Goal: Task Accomplishment & Management: Use online tool/utility

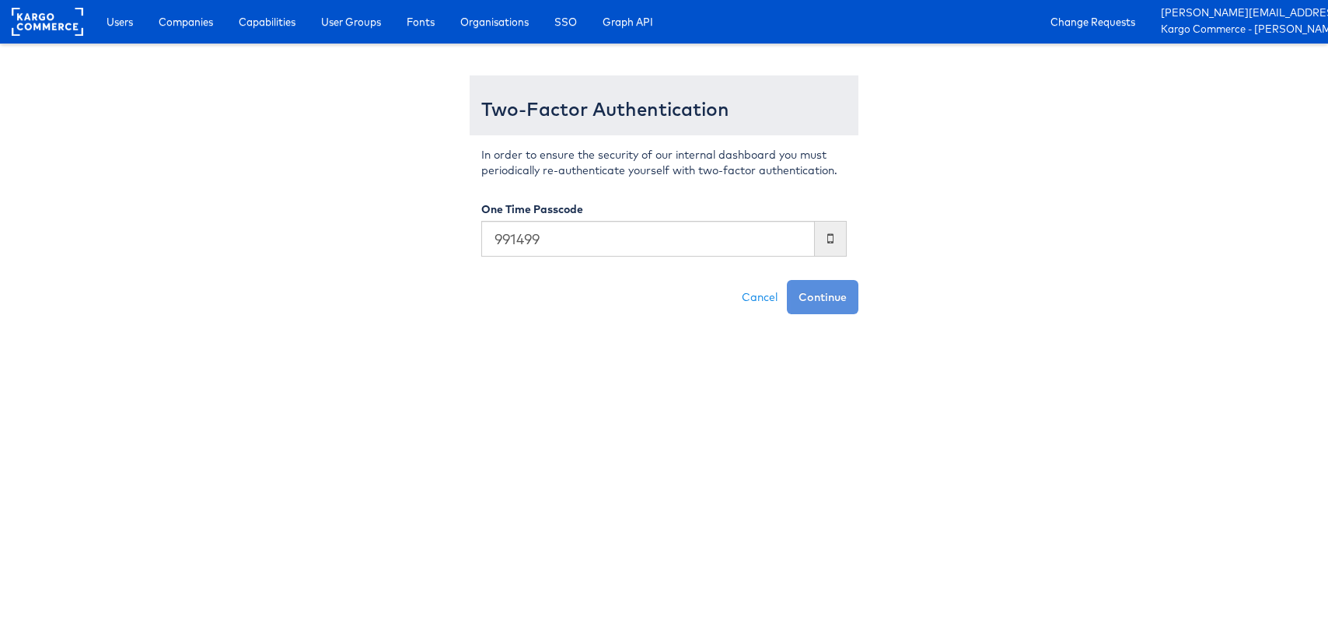
type input "991499"
click at [787, 280] on button "Continue" at bounding box center [823, 297] width 72 height 34
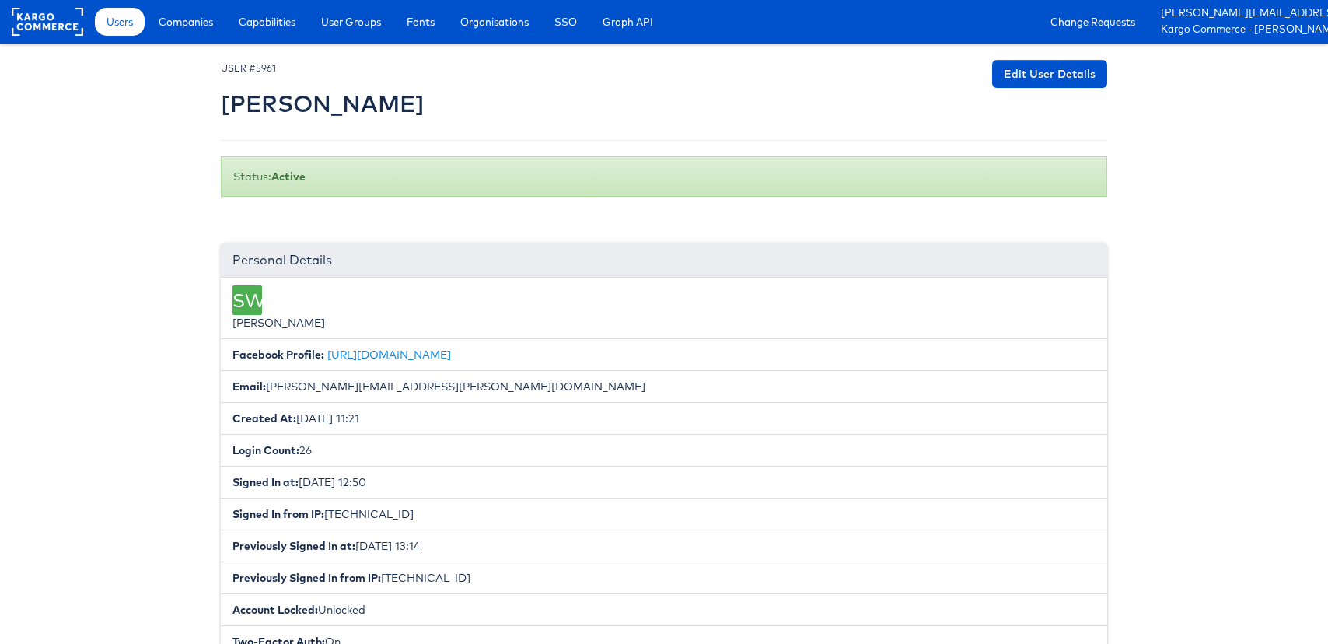
click at [201, 36] on div "Users Companies Capabilities User Groups Fonts Organisations SSO Graph API Chan…" at bounding box center [707, 22] width 1241 height 44
click at [201, 30] on link "Companies" at bounding box center [186, 22] width 78 height 28
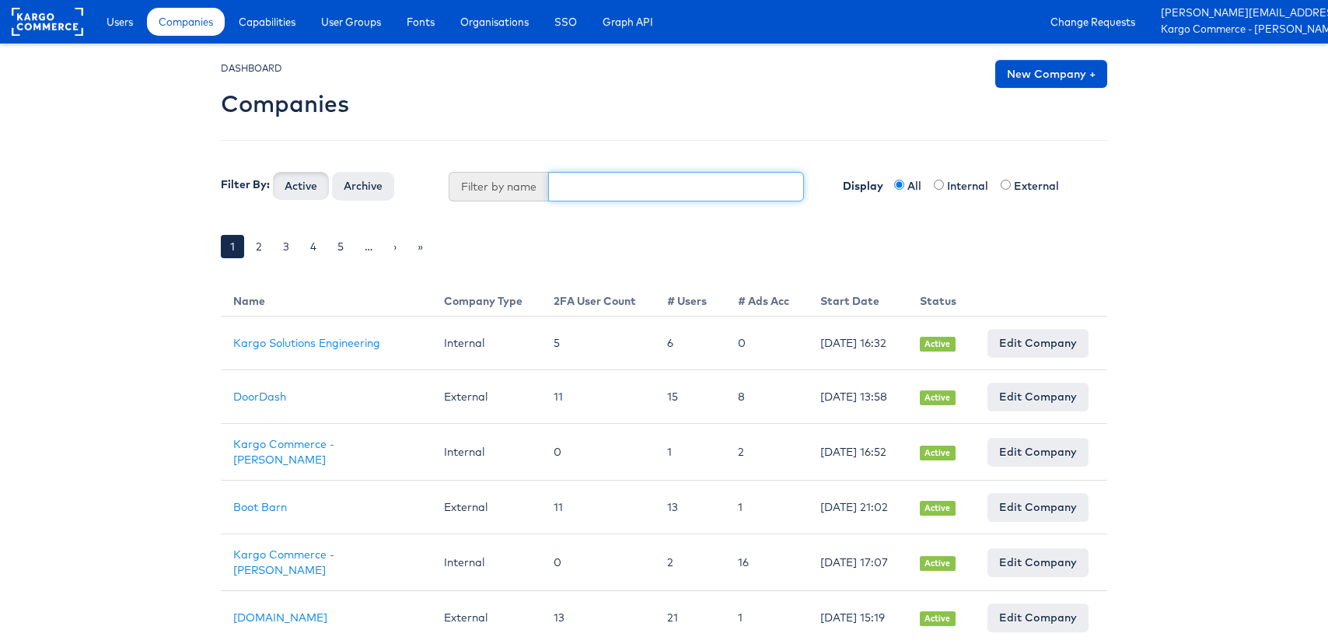
click at [560, 183] on input "text" at bounding box center [676, 187] width 257 height 30
type input "stepan"
click at [273, 172] on button "Active" at bounding box center [301, 186] width 56 height 28
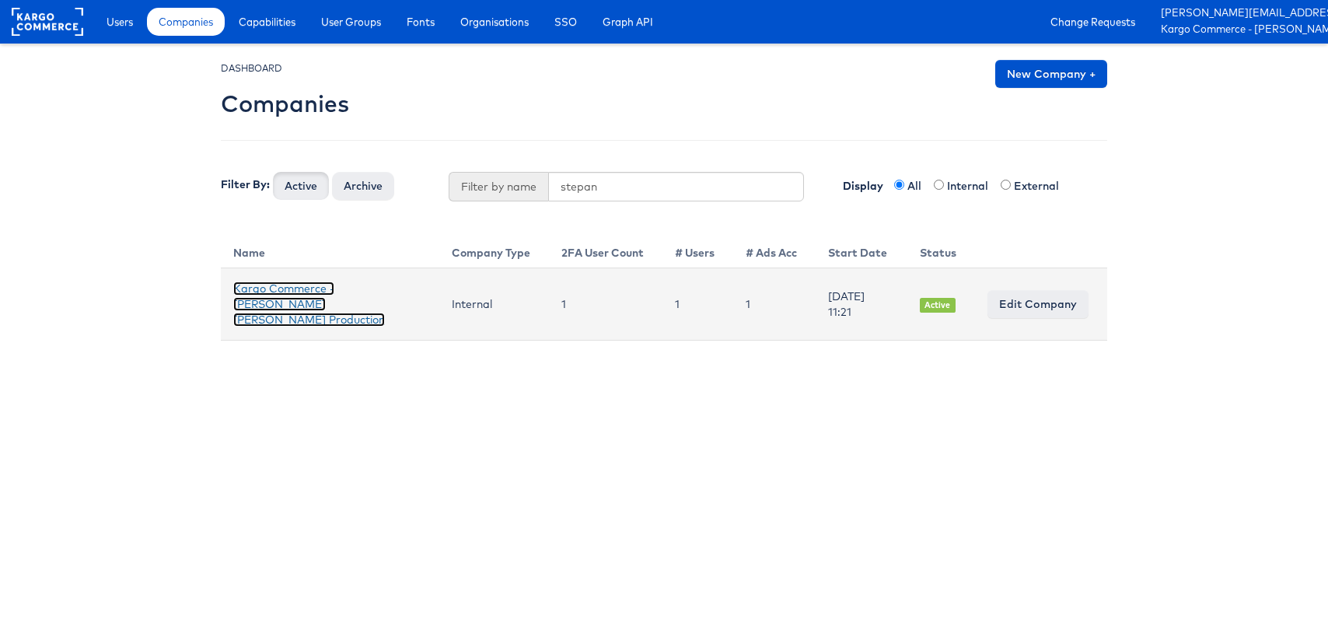
click at [313, 299] on link "Kargo Commerce - [PERSON_NAME] [PERSON_NAME] Production" at bounding box center [309, 303] width 152 height 45
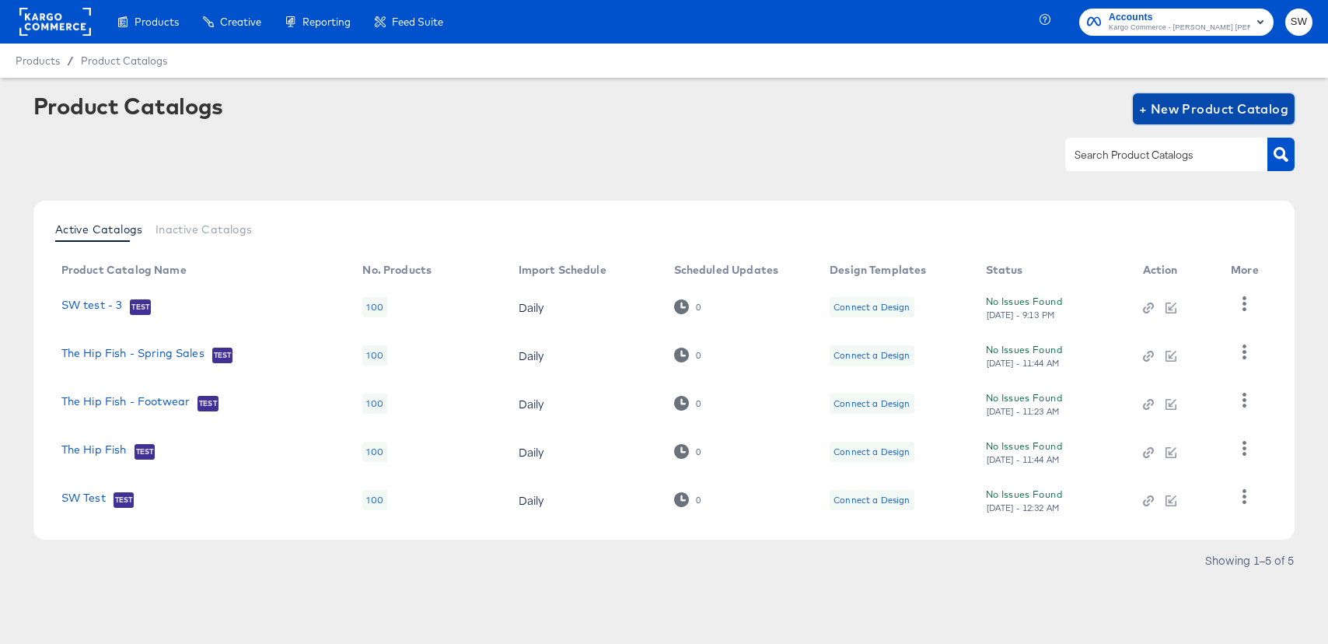
click at [1245, 111] on span "+ New Product Catalog" at bounding box center [1214, 109] width 150 height 22
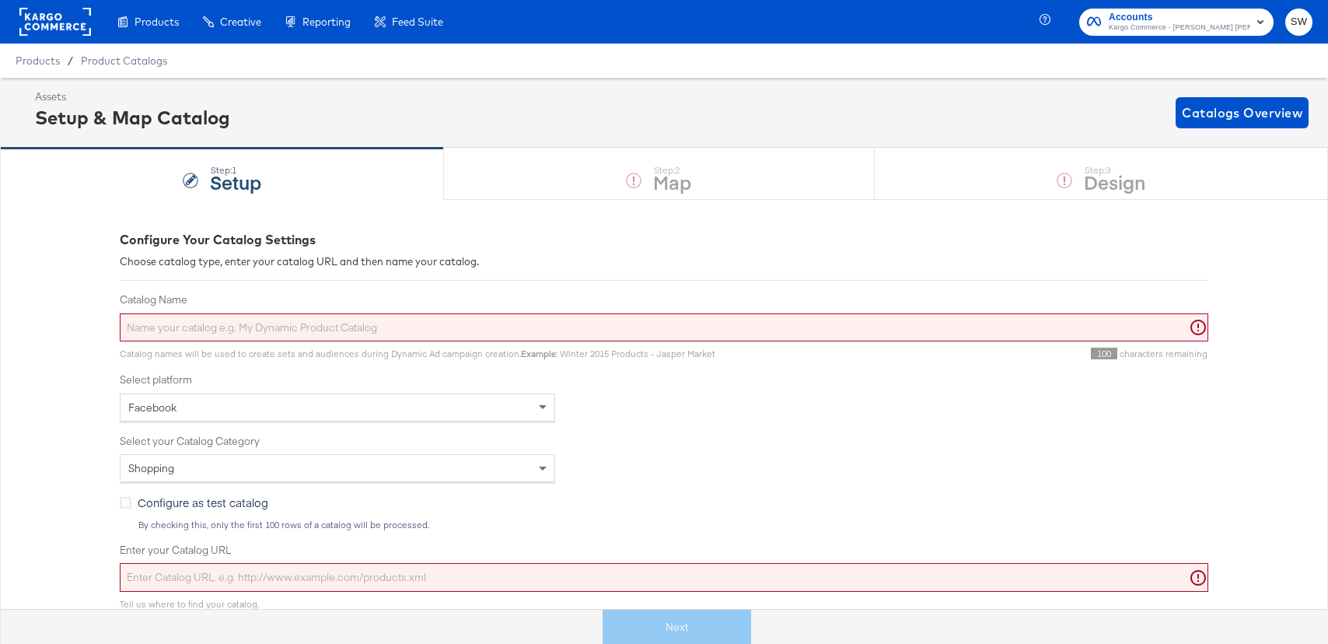
click at [364, 349] on span "Catalog names will be used to create sets and audiences during Dynamic Ad campa…" at bounding box center [417, 353] width 595 height 12
click at [364, 332] on input "Catalog Name" at bounding box center [664, 327] width 1088 height 29
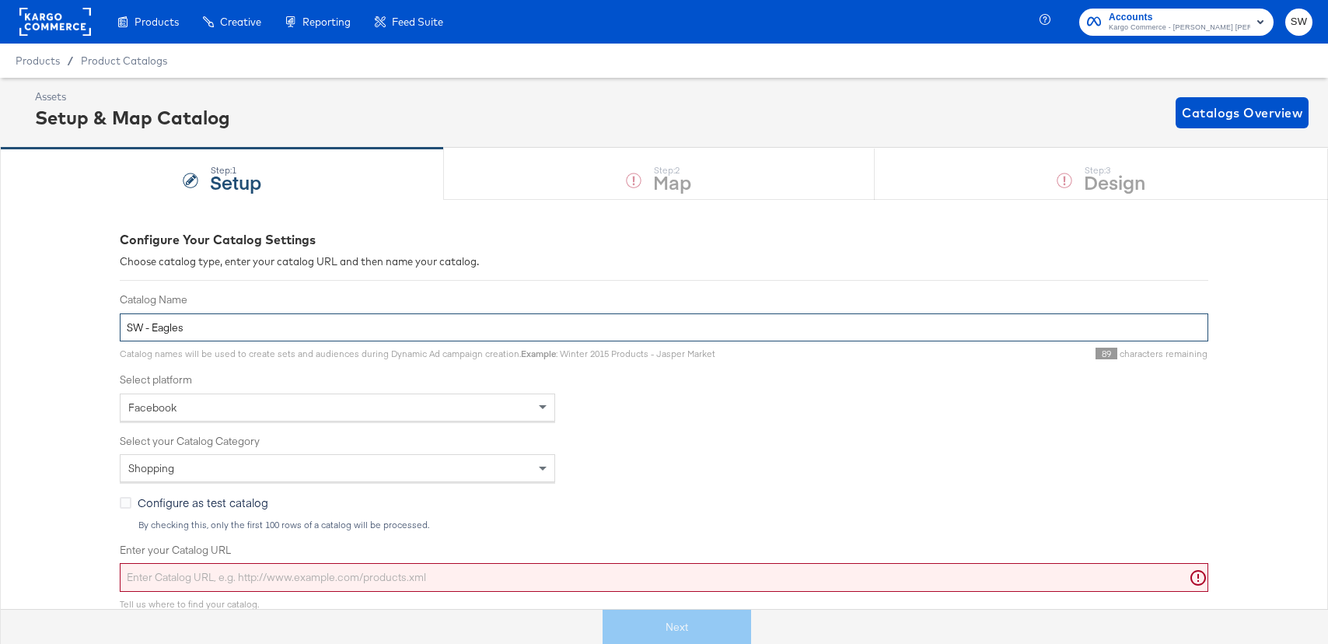
scroll to position [35, 0]
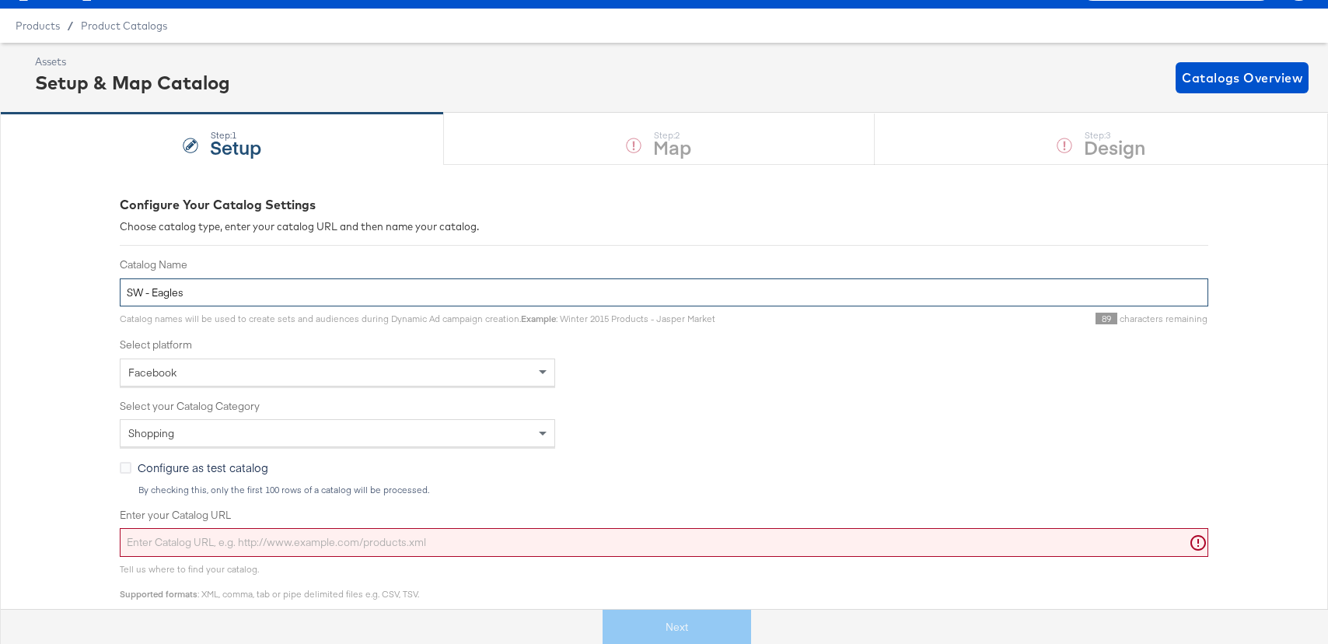
type input "SW - Eagles"
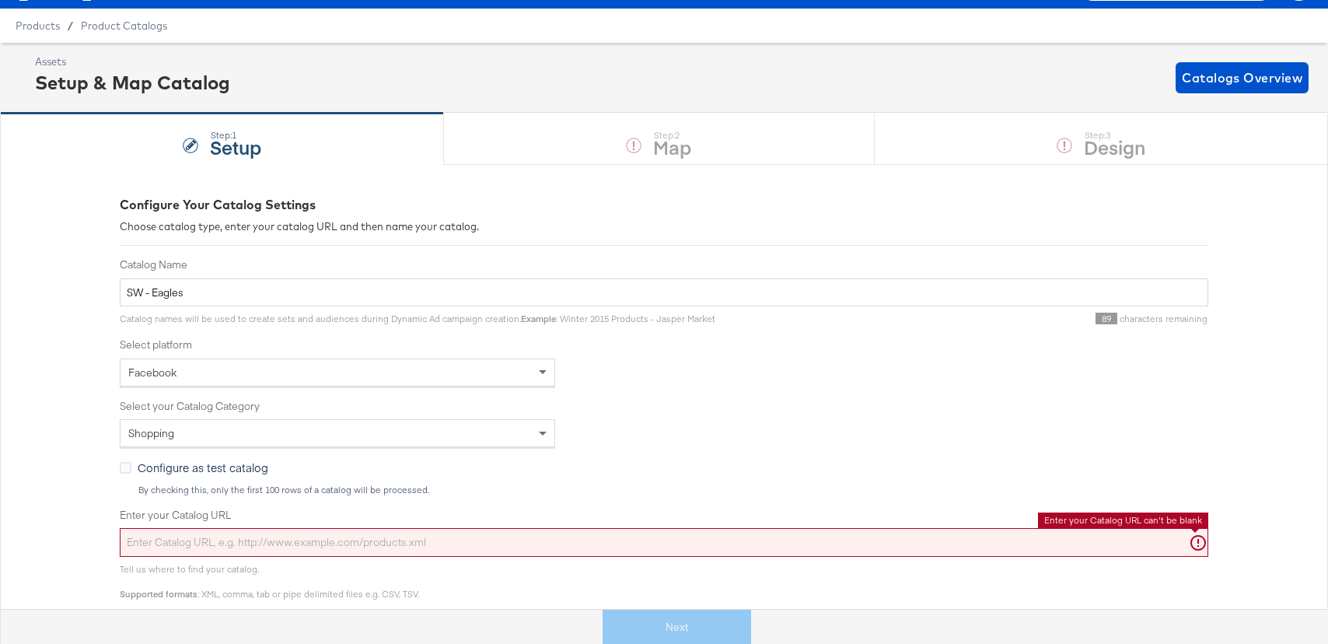
click at [307, 530] on input "Enter your Catalog URL" at bounding box center [664, 542] width 1088 height 29
paste input "[URL][DOMAIN_NAME]"
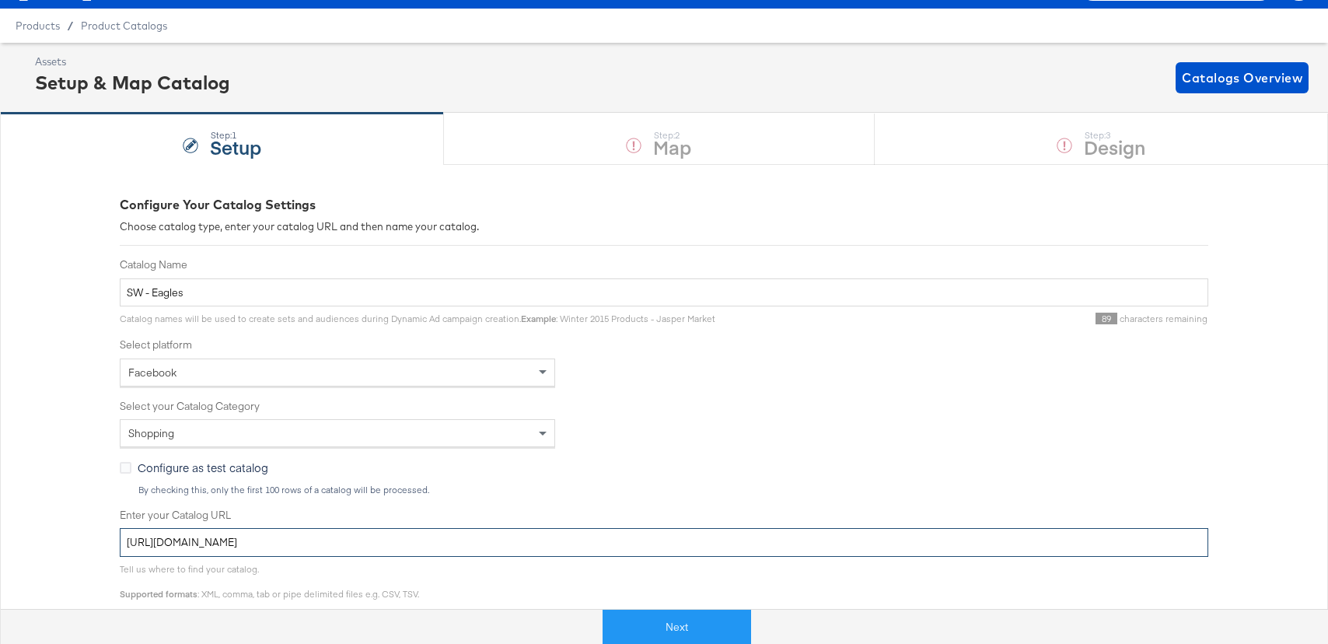
type input "[URL][DOMAIN_NAME]"
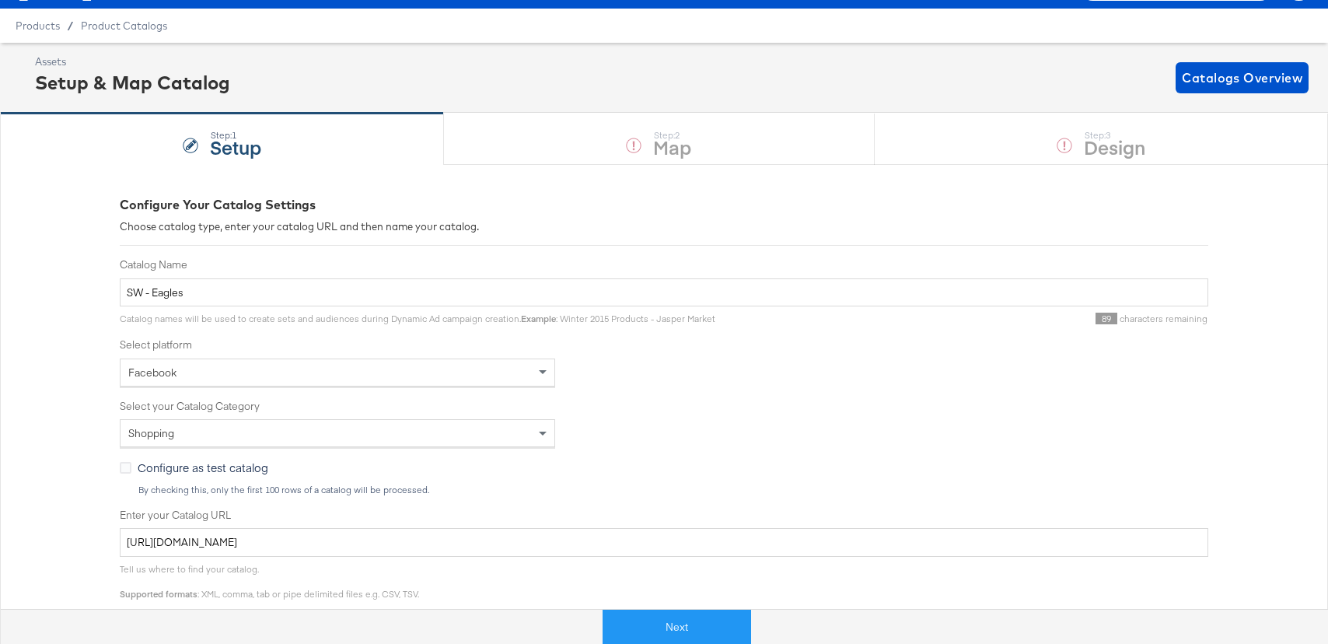
click at [232, 474] on span "Configure as test catalog" at bounding box center [203, 467] width 131 height 16
click at [0, 0] on input "Configure as test catalog" at bounding box center [0, 0] width 0 height 0
click at [232, 474] on span "Configure as test catalog" at bounding box center [203, 467] width 131 height 16
click at [0, 0] on input "Configure as test catalog" at bounding box center [0, 0] width 0 height 0
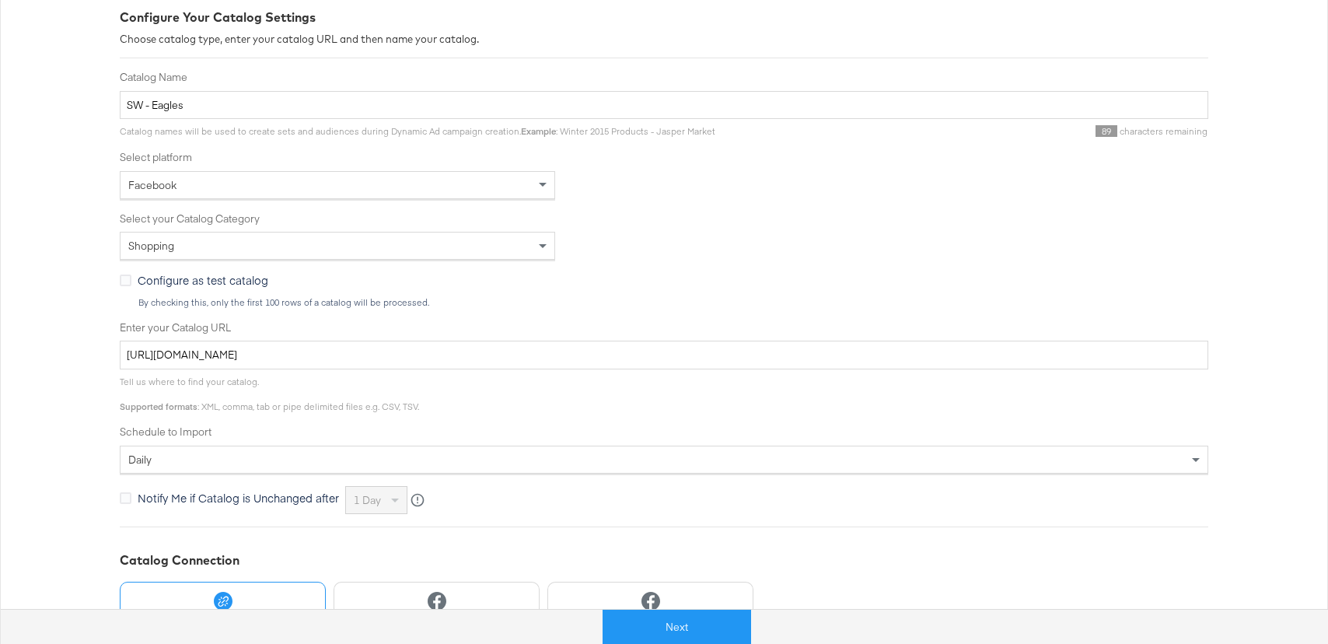
scroll to position [346, 0]
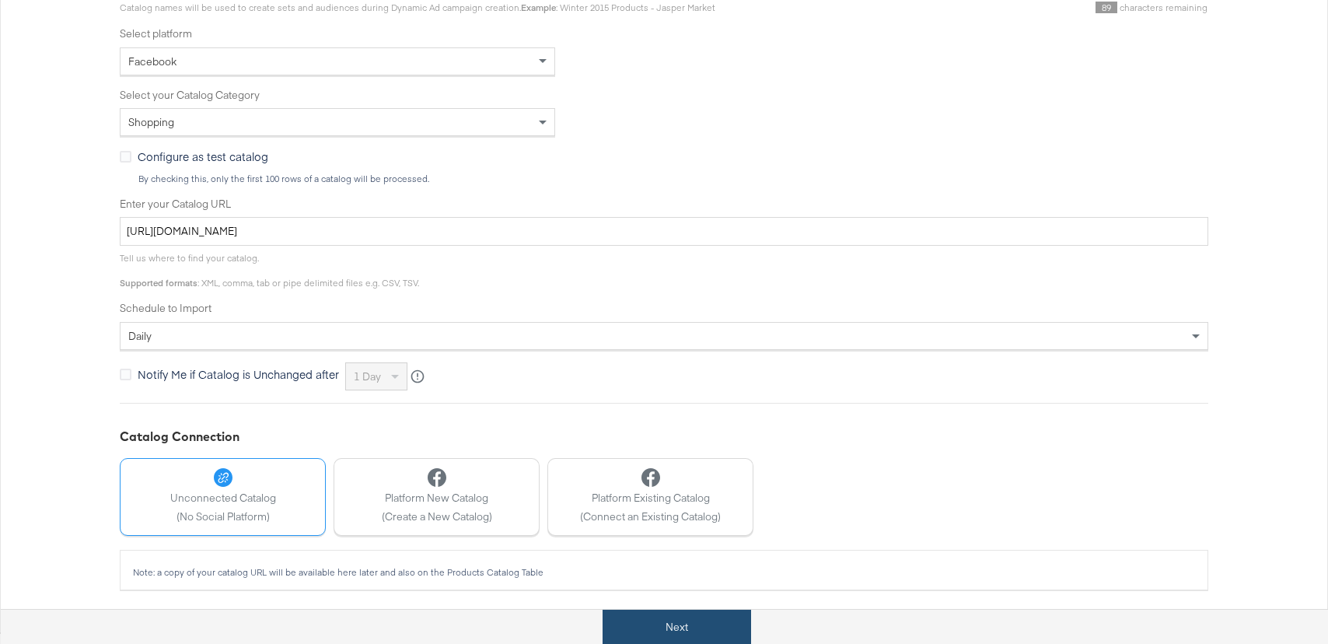
click at [677, 632] on button "Next" at bounding box center [676, 626] width 148 height 35
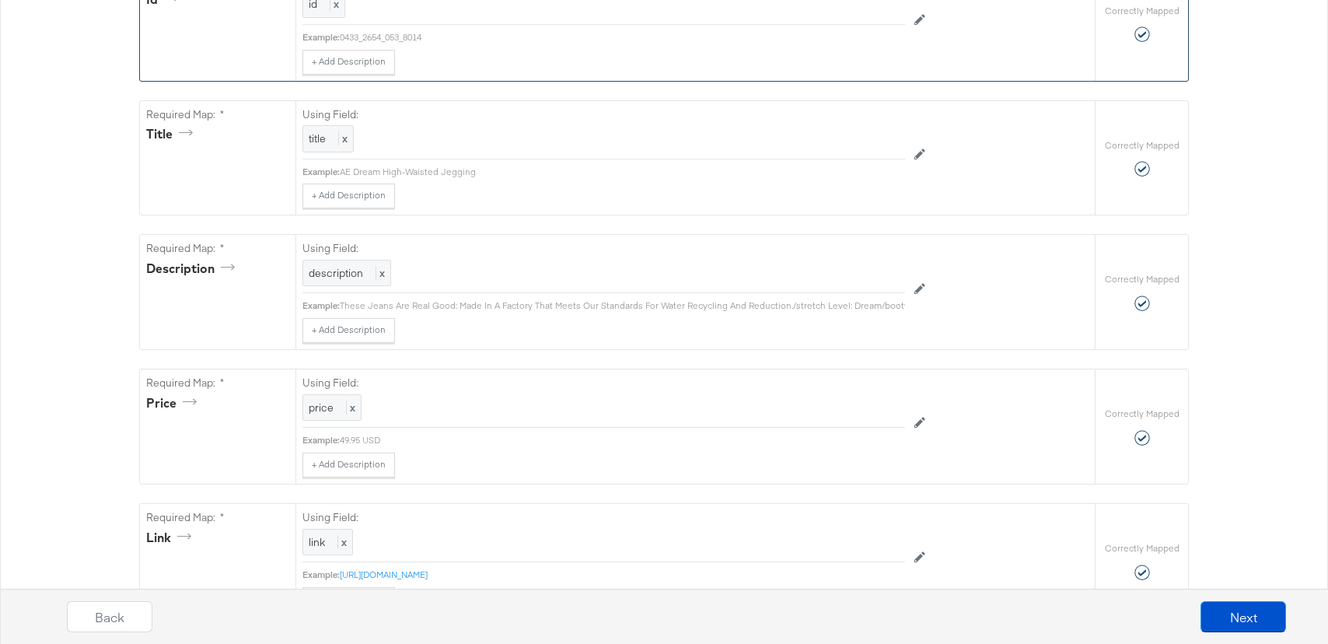
scroll to position [1138, 0]
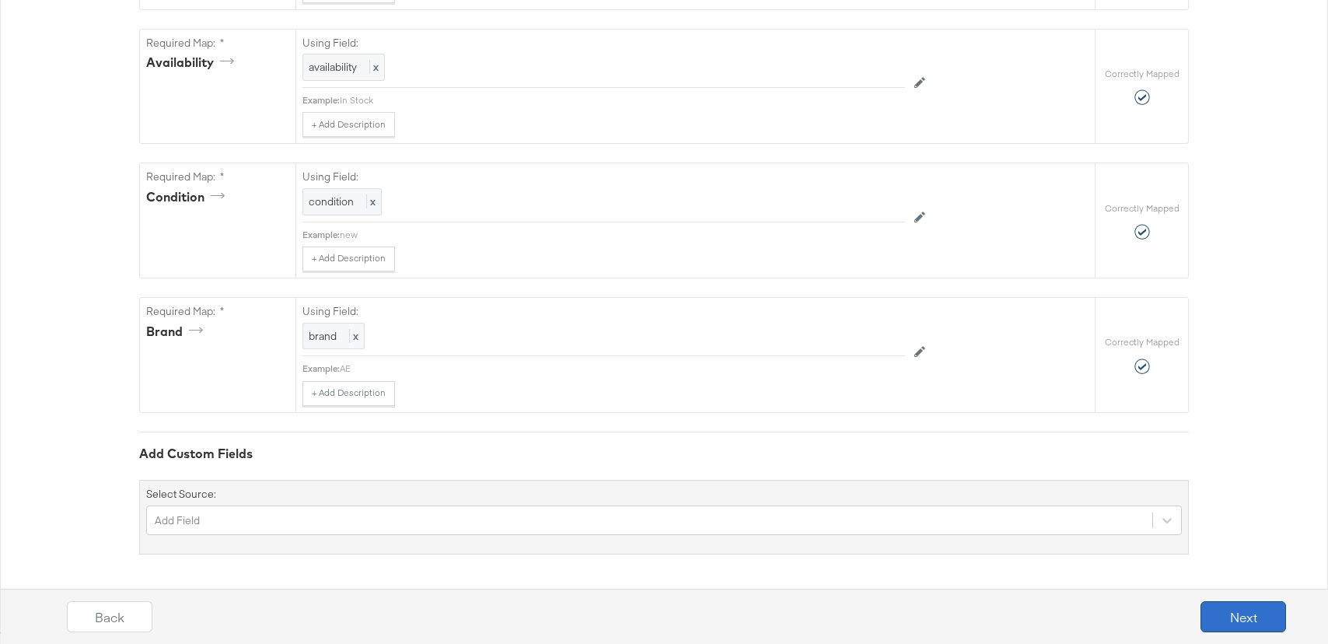
click at [1252, 624] on button "Next" at bounding box center [1243, 616] width 86 height 31
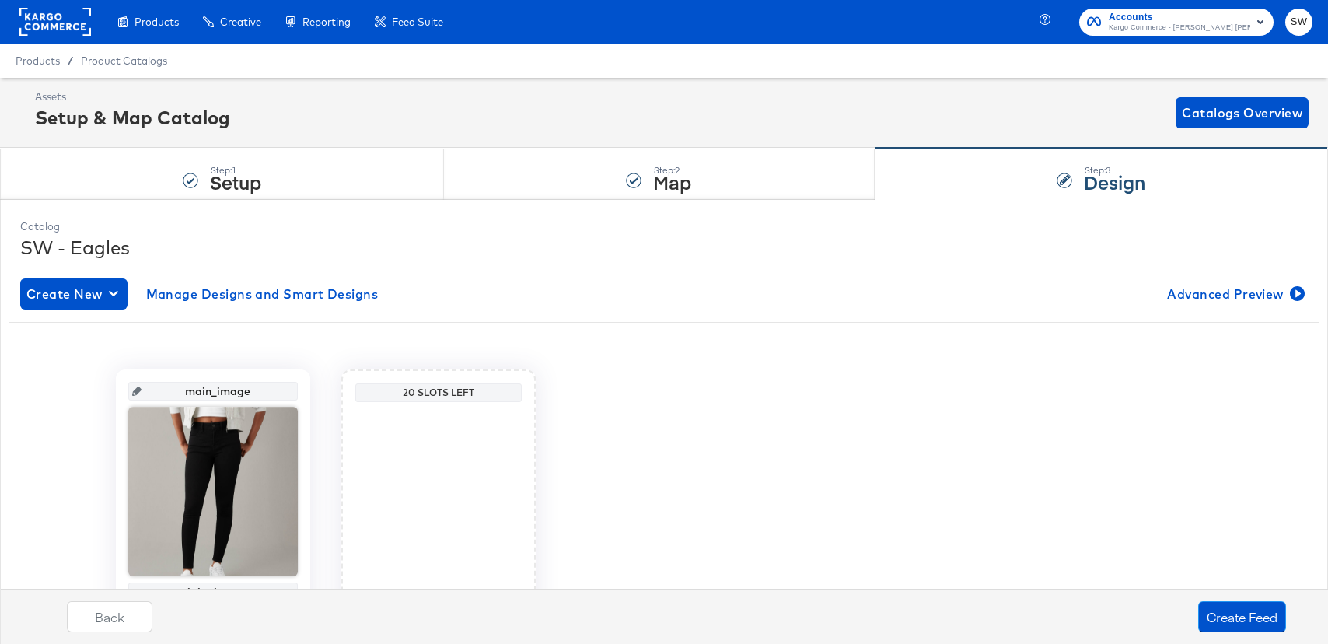
scroll to position [98, 0]
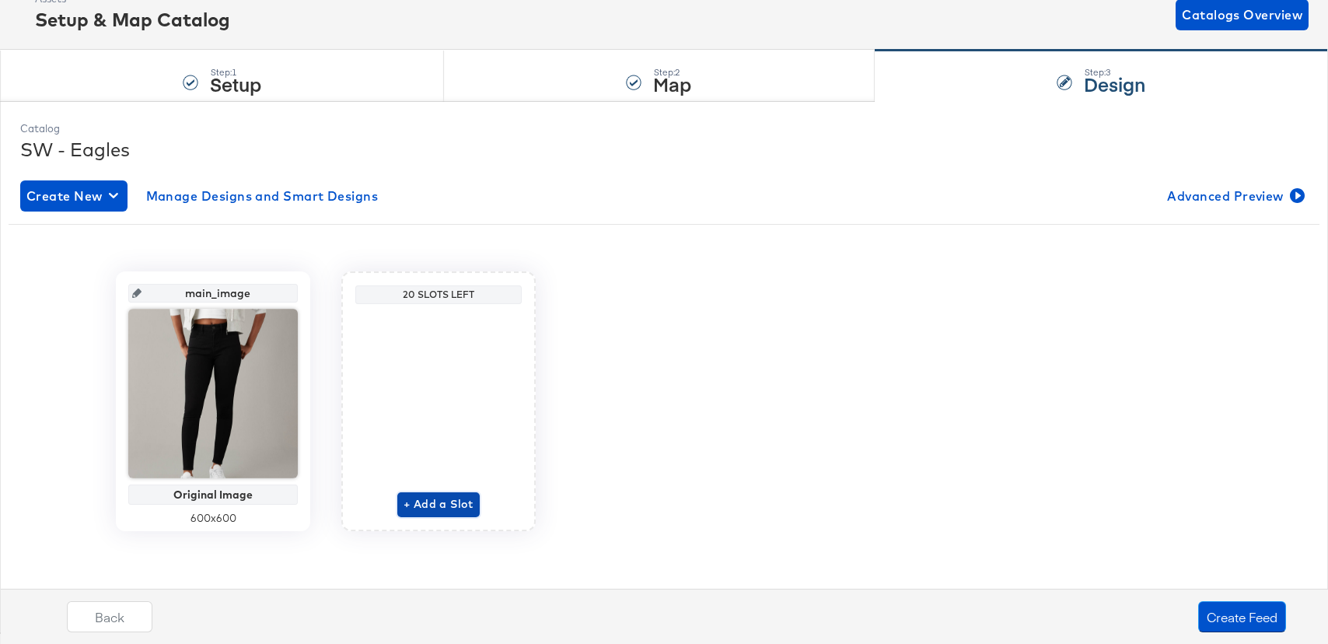
click at [475, 503] on button "+ Add a Slot" at bounding box center [438, 504] width 82 height 25
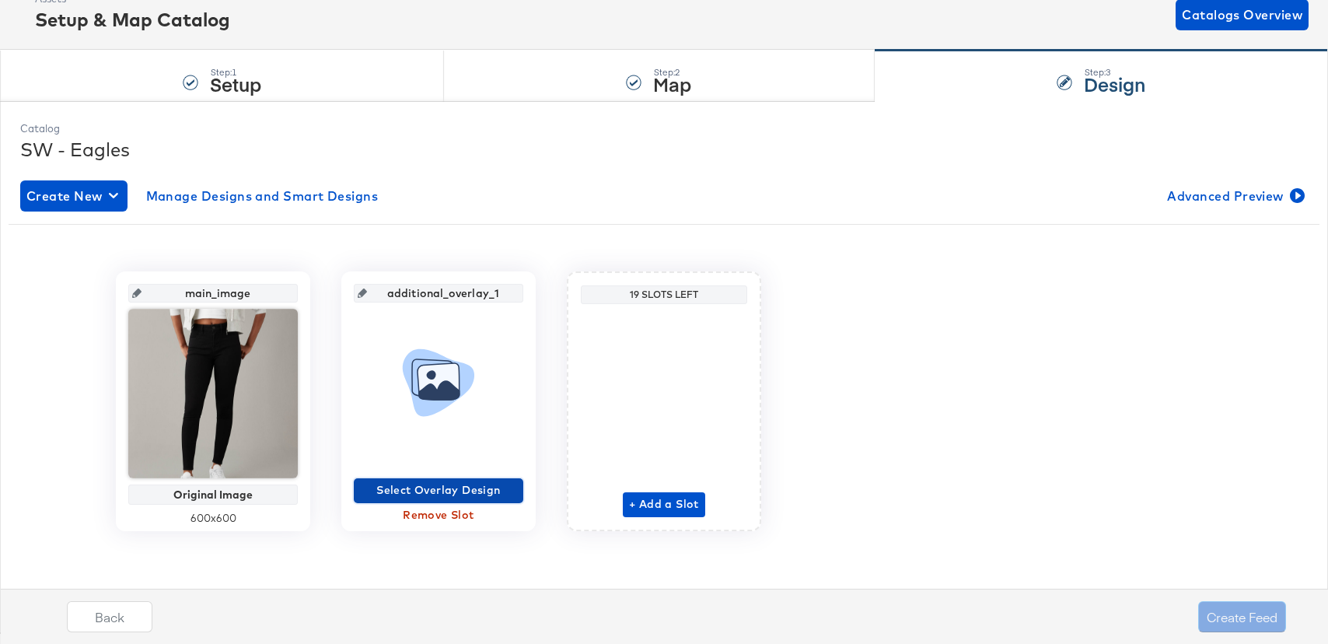
click at [474, 485] on span "Select Overlay Design" at bounding box center [438, 489] width 157 height 19
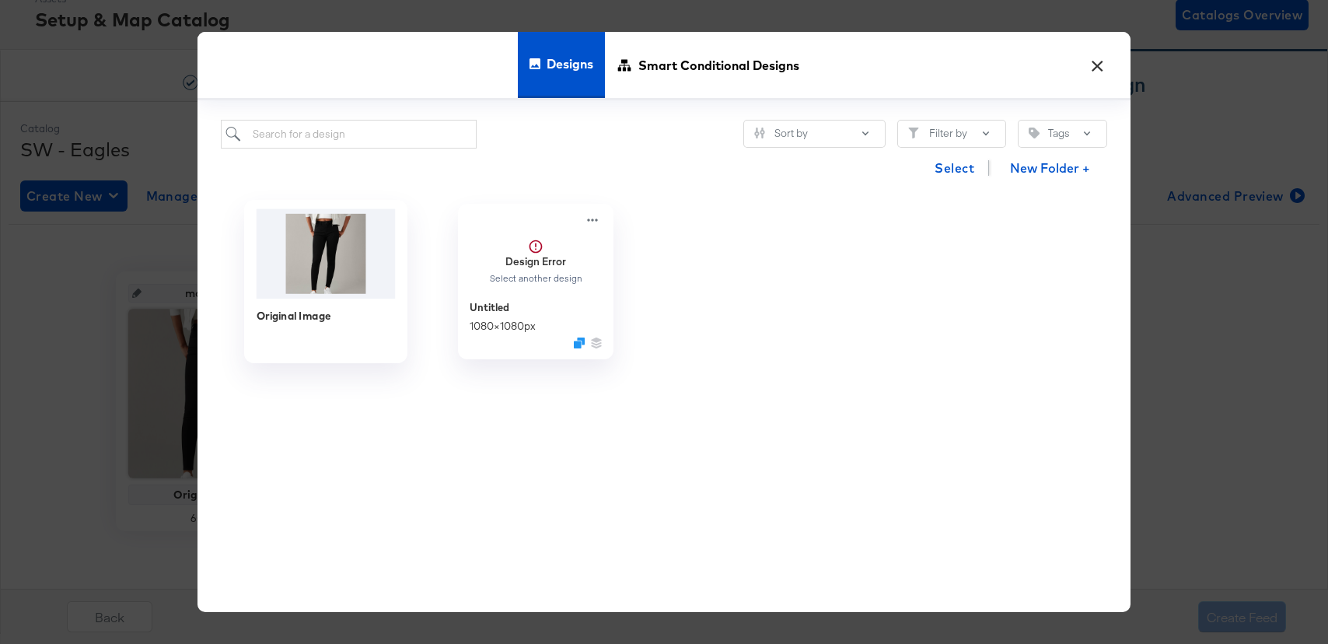
click at [318, 302] on div "Original Image" at bounding box center [326, 325] width 139 height 55
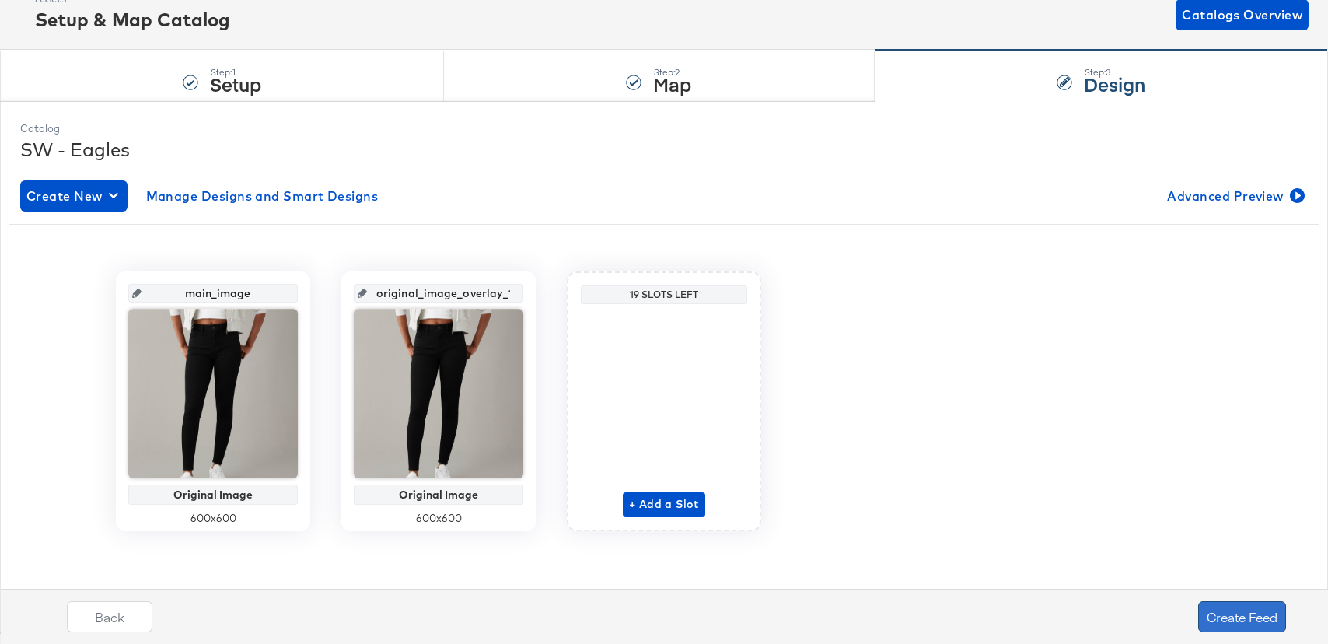
click at [1234, 610] on button "Create Feed" at bounding box center [1242, 616] width 88 height 31
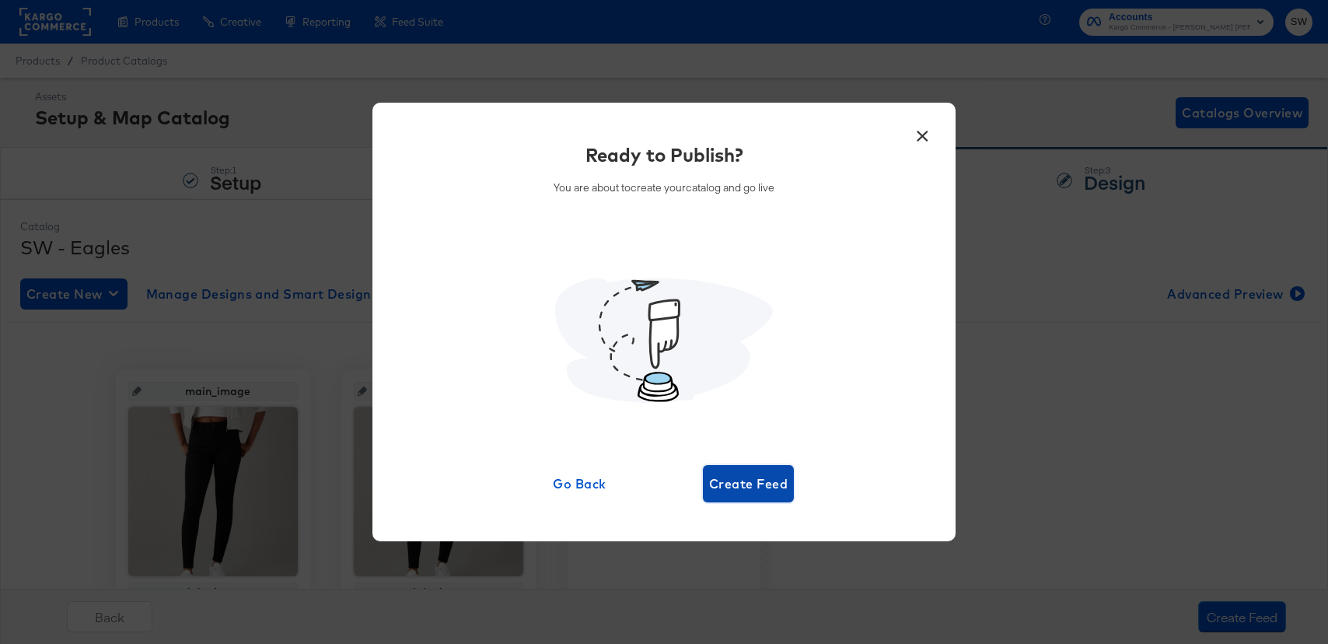
click at [713, 496] on button "Create Feed" at bounding box center [748, 483] width 91 height 37
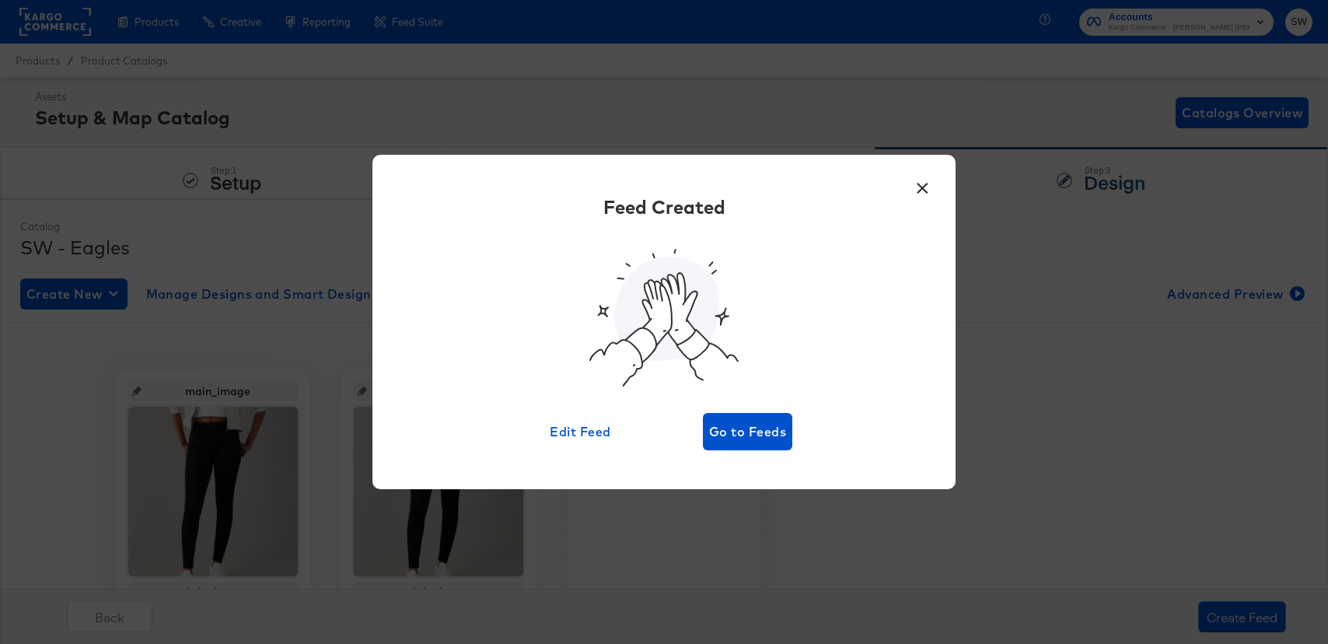
click at [745, 455] on div "× Feed Created Edit Feed Go to Feeds" at bounding box center [663, 322] width 583 height 334
click at [745, 442] on span "Go to Feeds" at bounding box center [747, 432] width 77 height 22
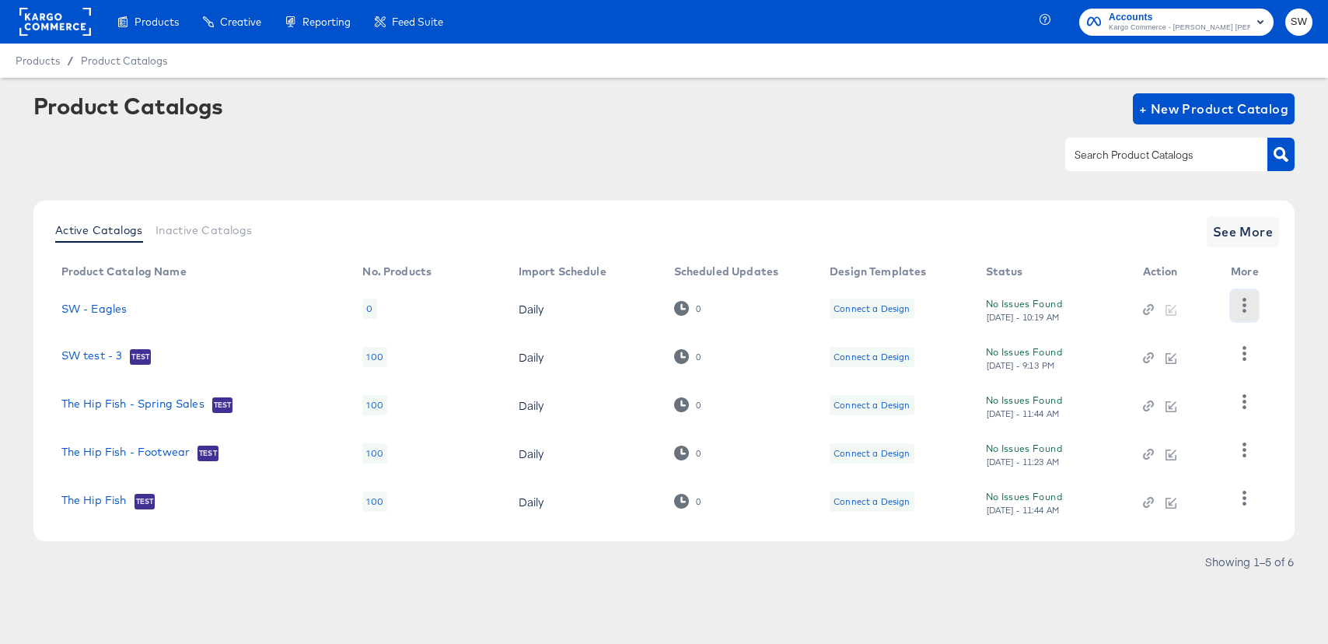
click at [1251, 301] on icon "button" at bounding box center [1244, 305] width 15 height 15
click at [1231, 361] on div "HUD Checks (Internal)" at bounding box center [1179, 362] width 155 height 25
click at [104, 304] on link "SW - Eagles" at bounding box center [94, 308] width 66 height 12
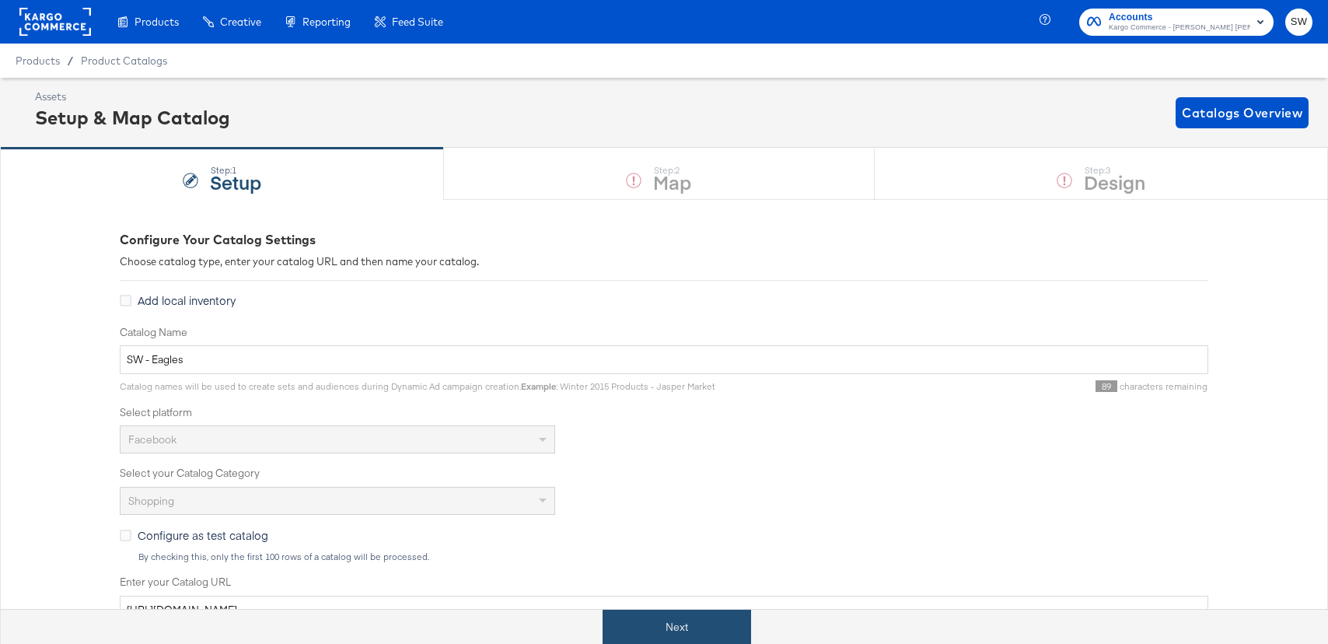
click at [662, 629] on button "Next" at bounding box center [676, 626] width 148 height 35
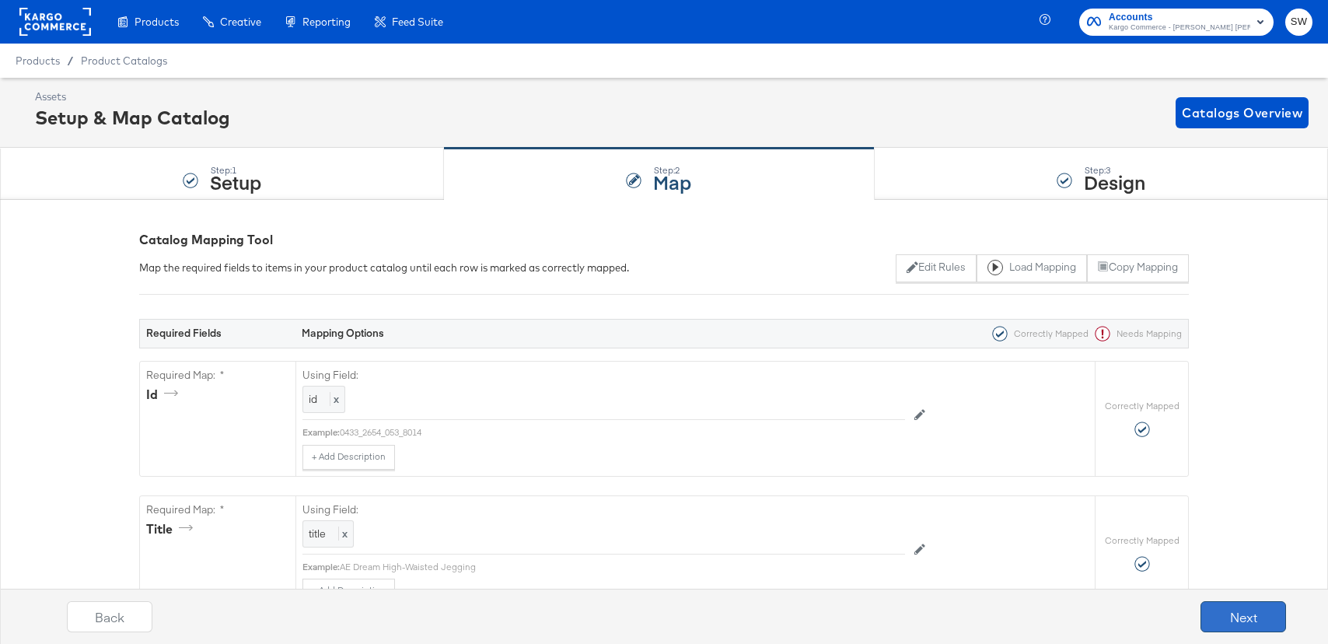
click at [1225, 621] on button "Next" at bounding box center [1243, 616] width 86 height 31
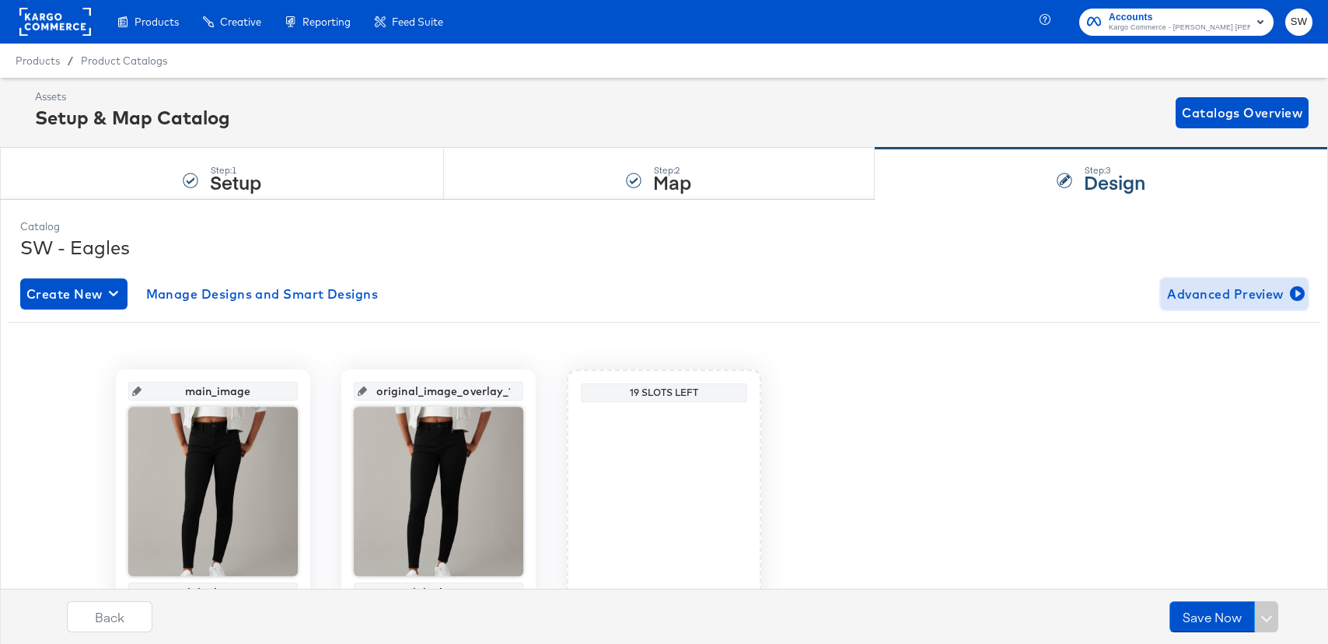
click at [1240, 300] on span "Advanced Preview" at bounding box center [1234, 294] width 134 height 22
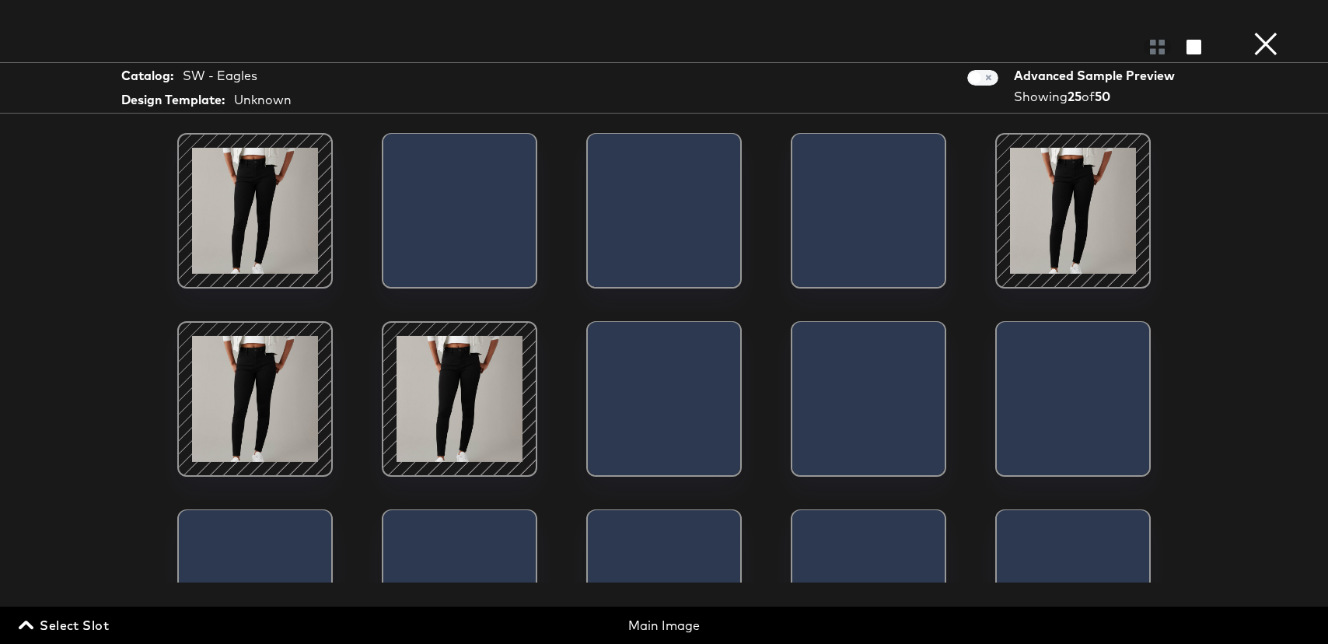
click at [1257, 30] on button "×" at bounding box center [1265, 15] width 31 height 31
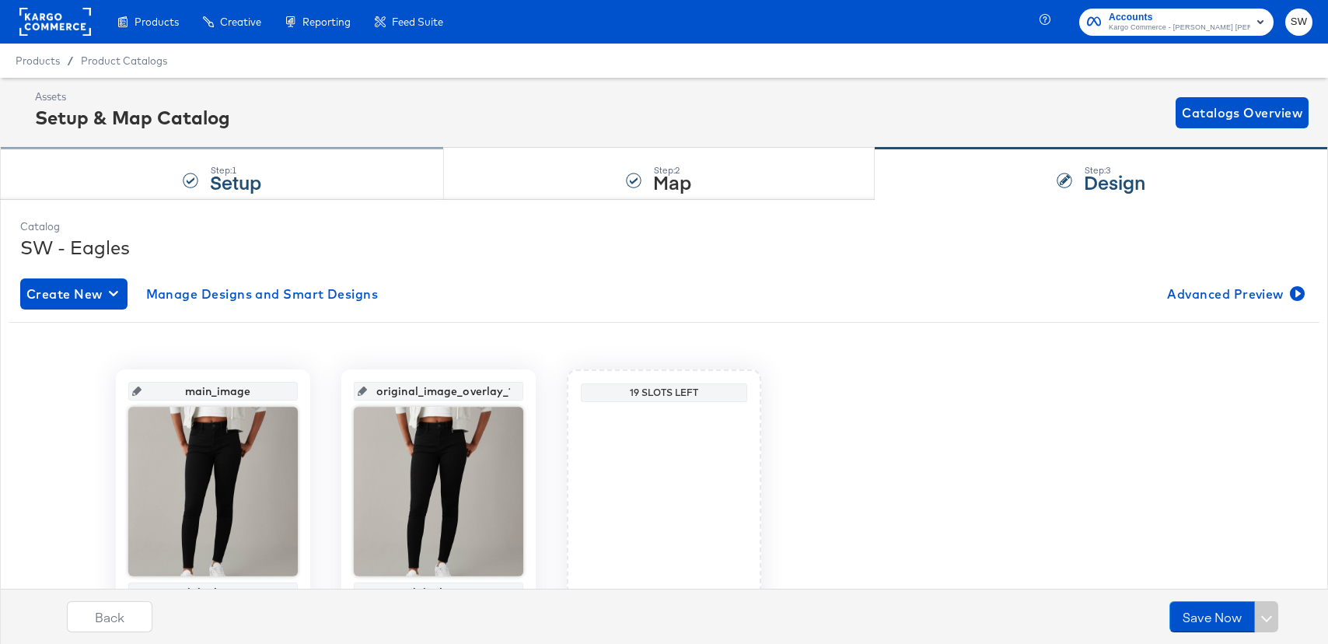
click at [250, 161] on div "Step: 1 Setup" at bounding box center [235, 174] width 51 height 28
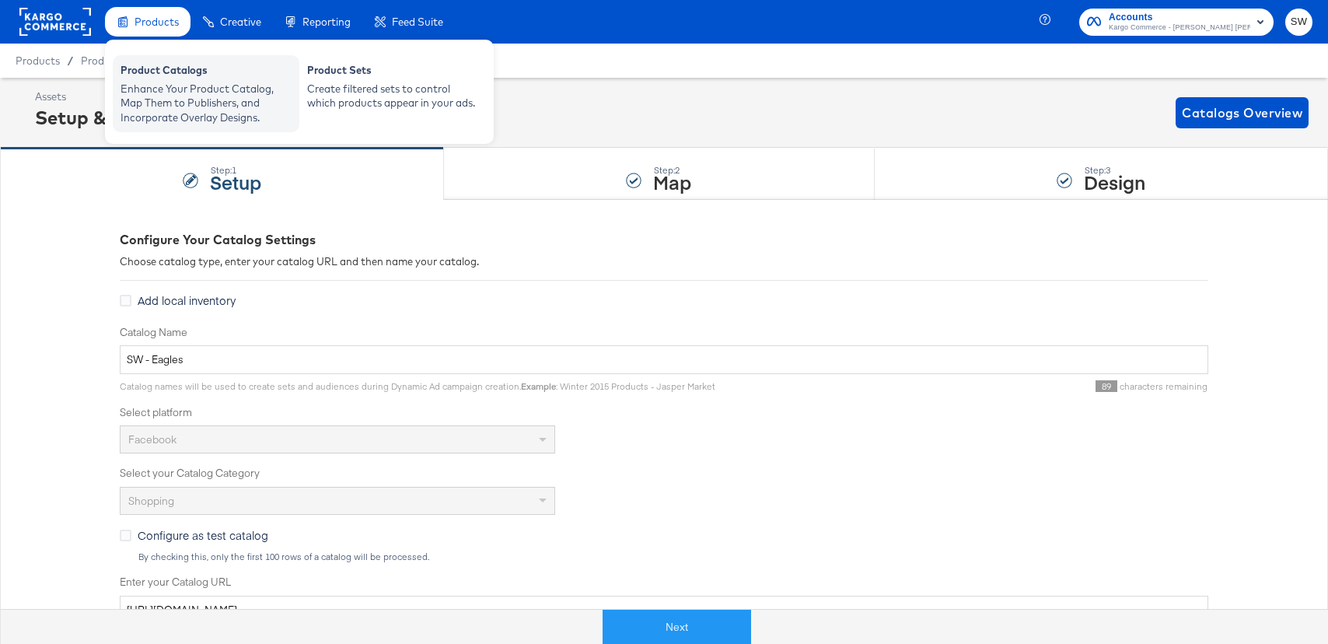
click at [192, 102] on div "Enhance Your Product Catalog, Map Them to Publishers, and Incorporate Overlay D…" at bounding box center [205, 104] width 171 height 44
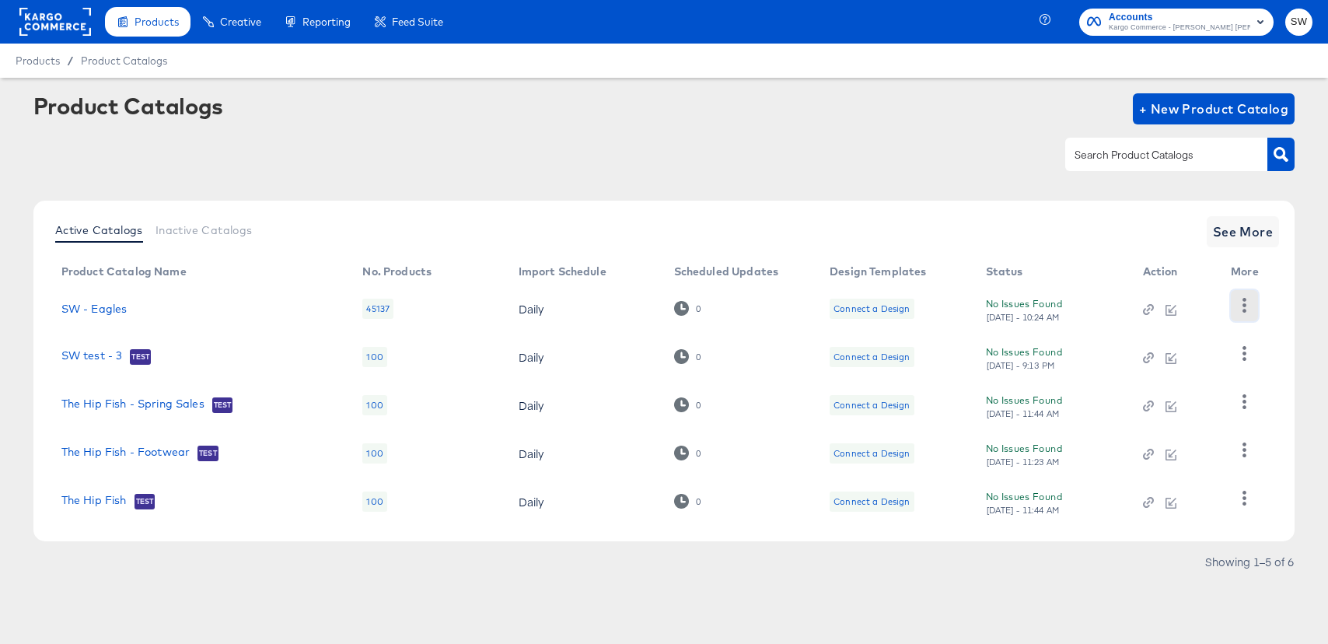
click at [1241, 305] on icon "button" at bounding box center [1244, 305] width 15 height 15
click at [1196, 359] on div "HUD Checks (Internal)" at bounding box center [1179, 362] width 155 height 25
click at [1108, 211] on div "Active Catalogs Inactive Catalogs See More Product Catalog Name No. Products Im…" at bounding box center [664, 371] width 1262 height 340
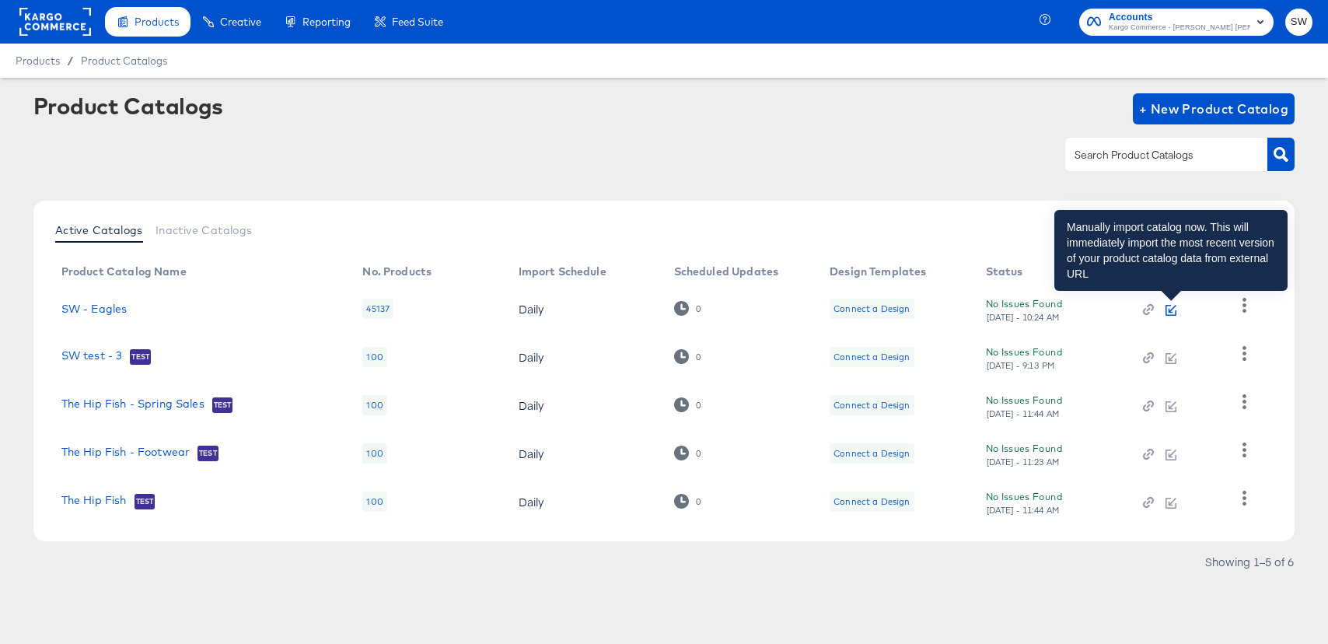
click at [1171, 311] on icon "button" at bounding box center [1170, 310] width 11 height 11
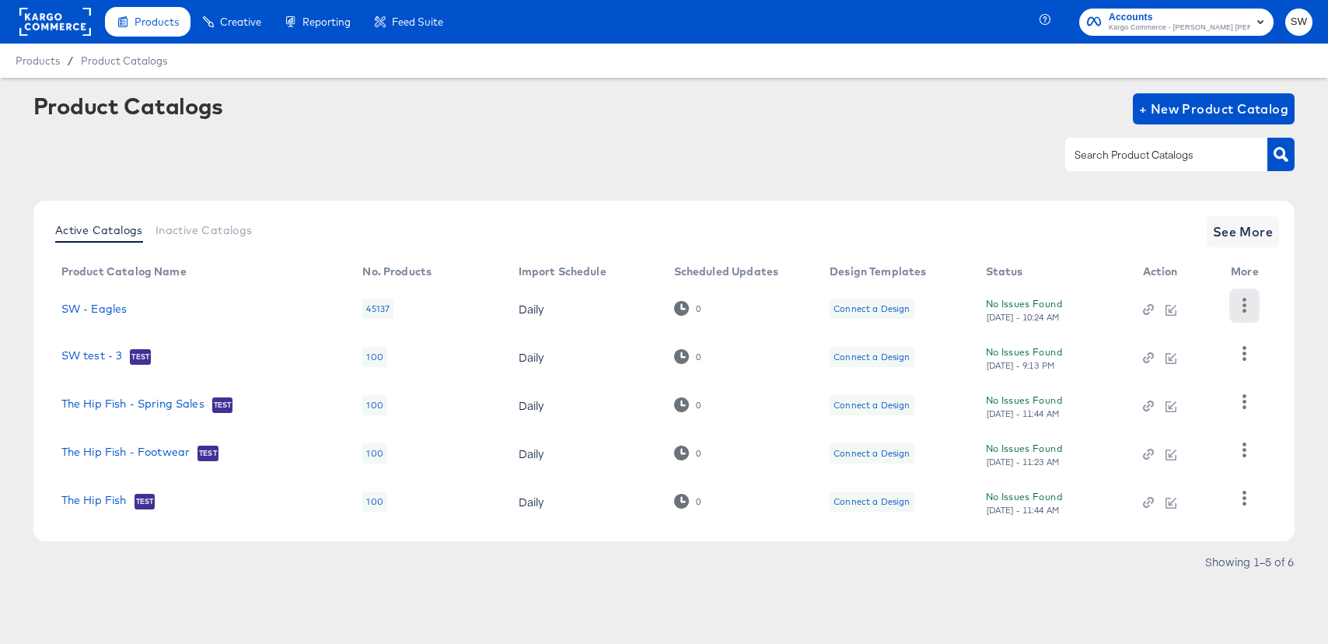
click at [1241, 307] on icon "button" at bounding box center [1244, 305] width 15 height 15
click at [1197, 365] on div "HUD Checks (Internal)" at bounding box center [1179, 362] width 155 height 25
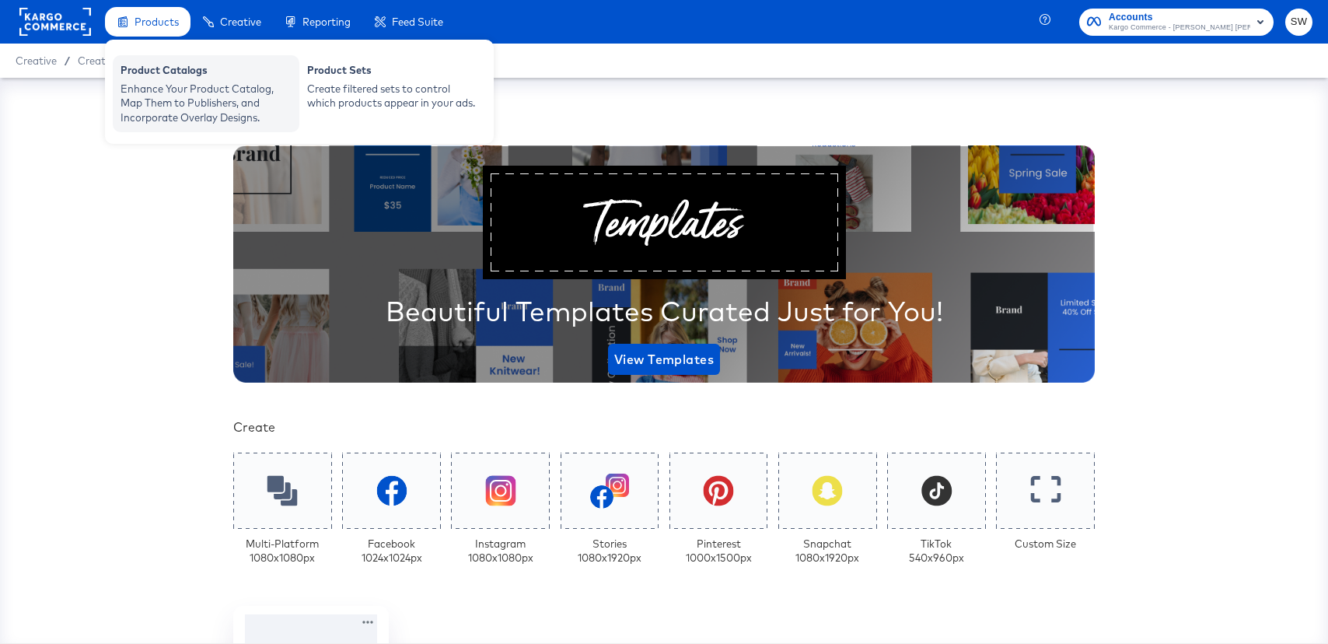
click at [152, 98] on div "Enhance Your Product Catalog, Map Them to Publishers, and Incorporate Overlay D…" at bounding box center [205, 104] width 171 height 44
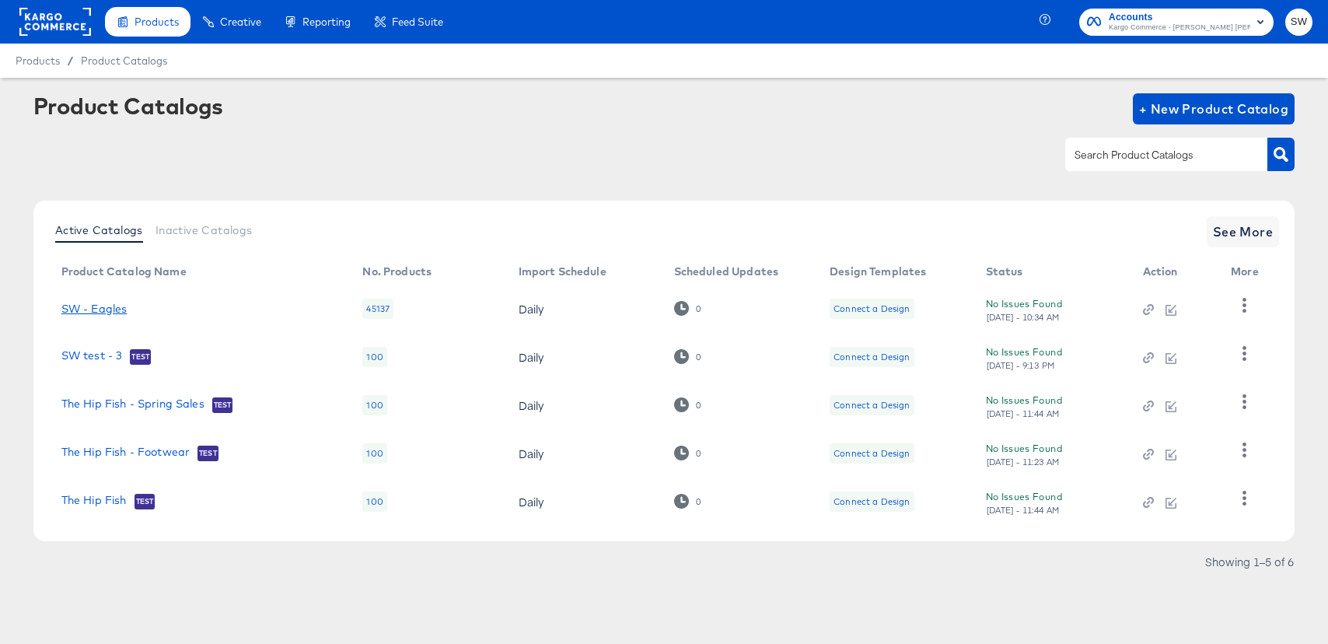
click at [118, 302] on link "SW - Eagles" at bounding box center [94, 308] width 66 height 12
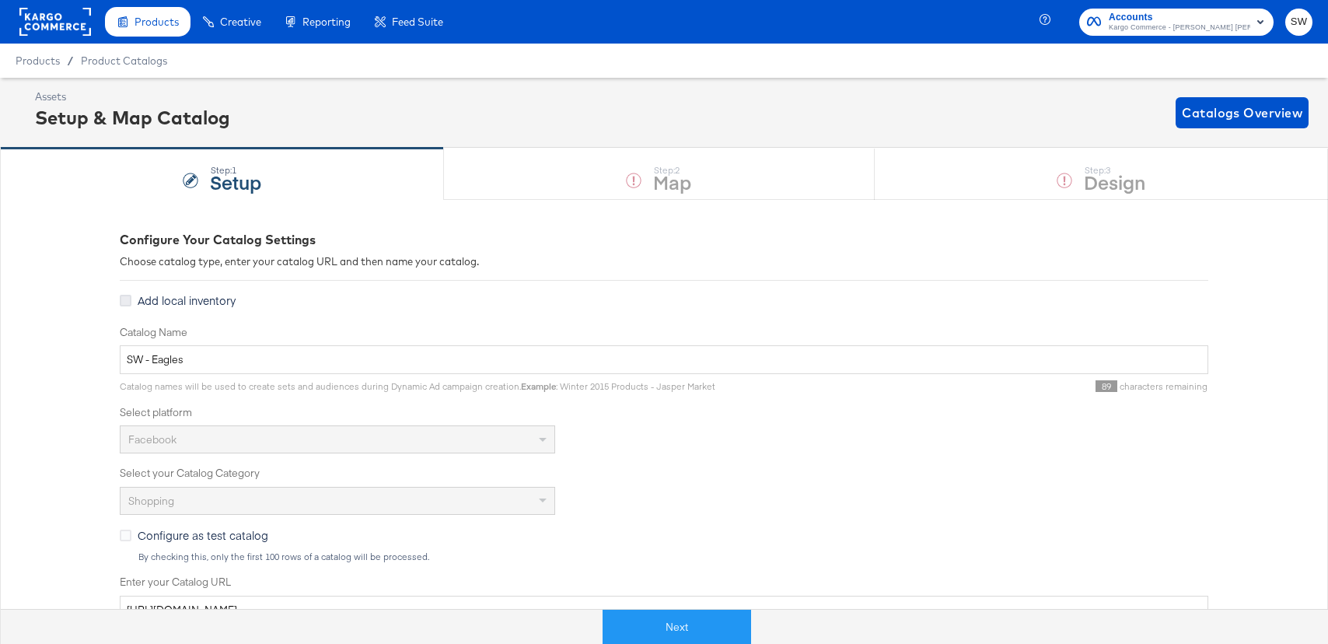
scroll to position [46, 0]
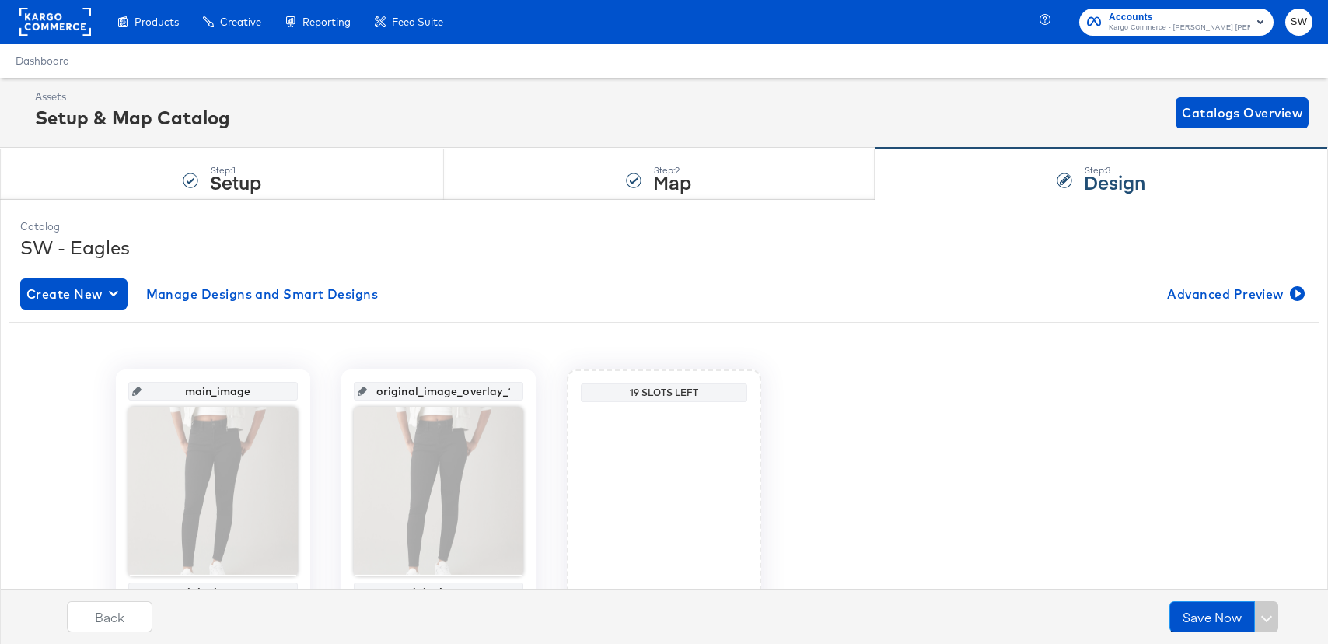
scroll to position [98, 0]
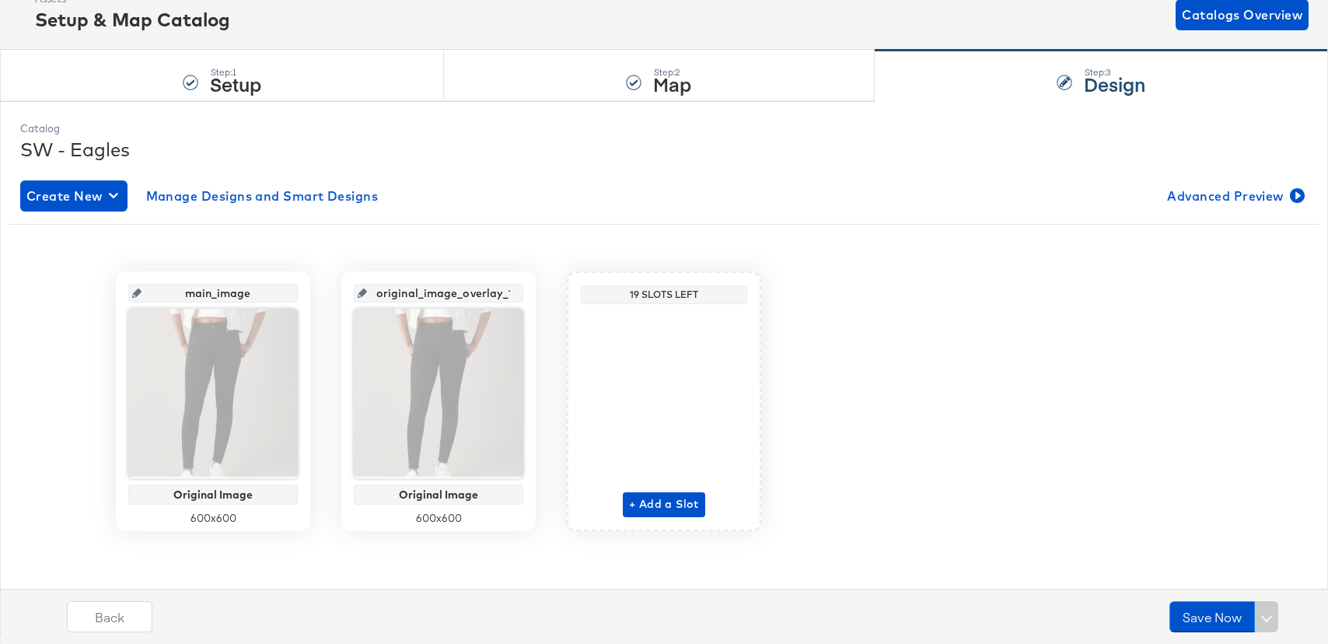
click at [644, 490] on div "+ Add a Slot" at bounding box center [664, 413] width 82 height 207
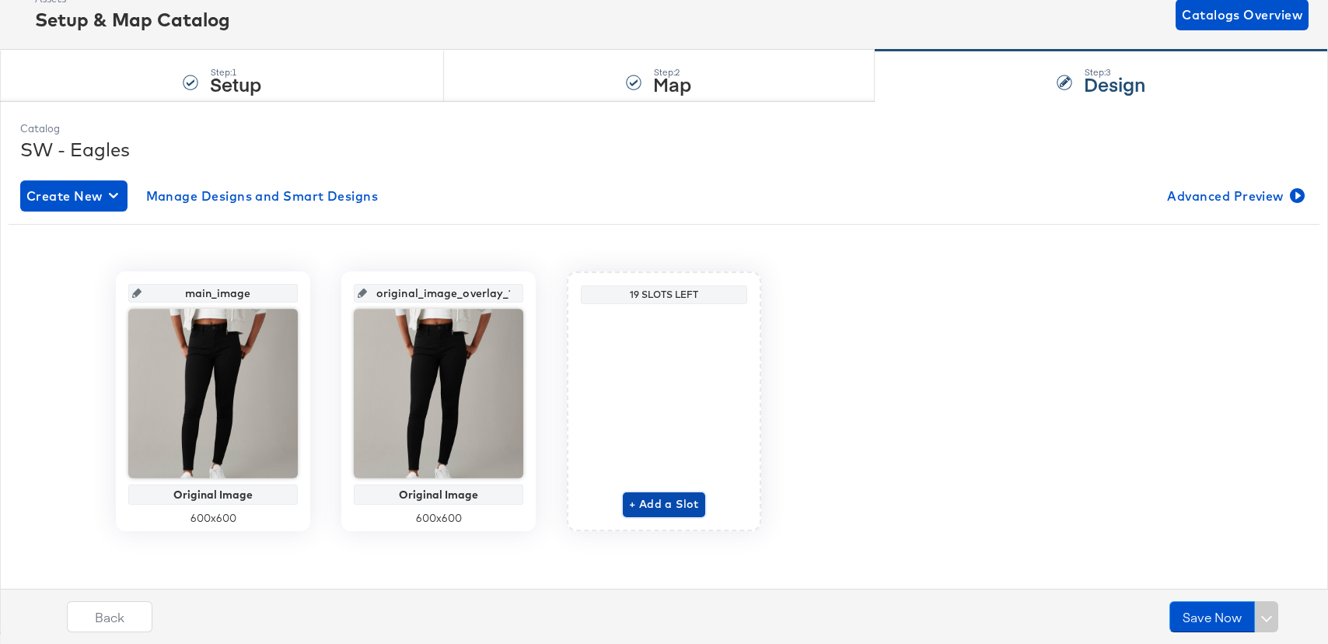
click at [651, 508] on span "+ Add a Slot" at bounding box center [664, 503] width 70 height 19
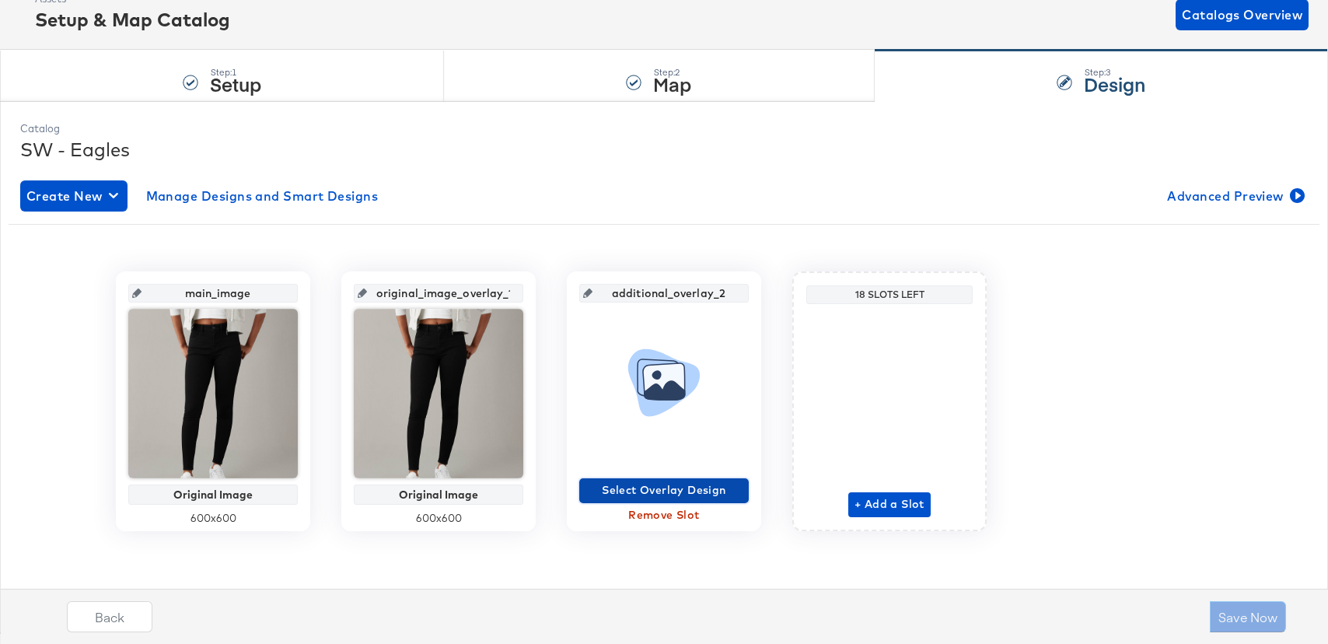
click at [641, 492] on span "Select Overlay Design" at bounding box center [663, 489] width 157 height 19
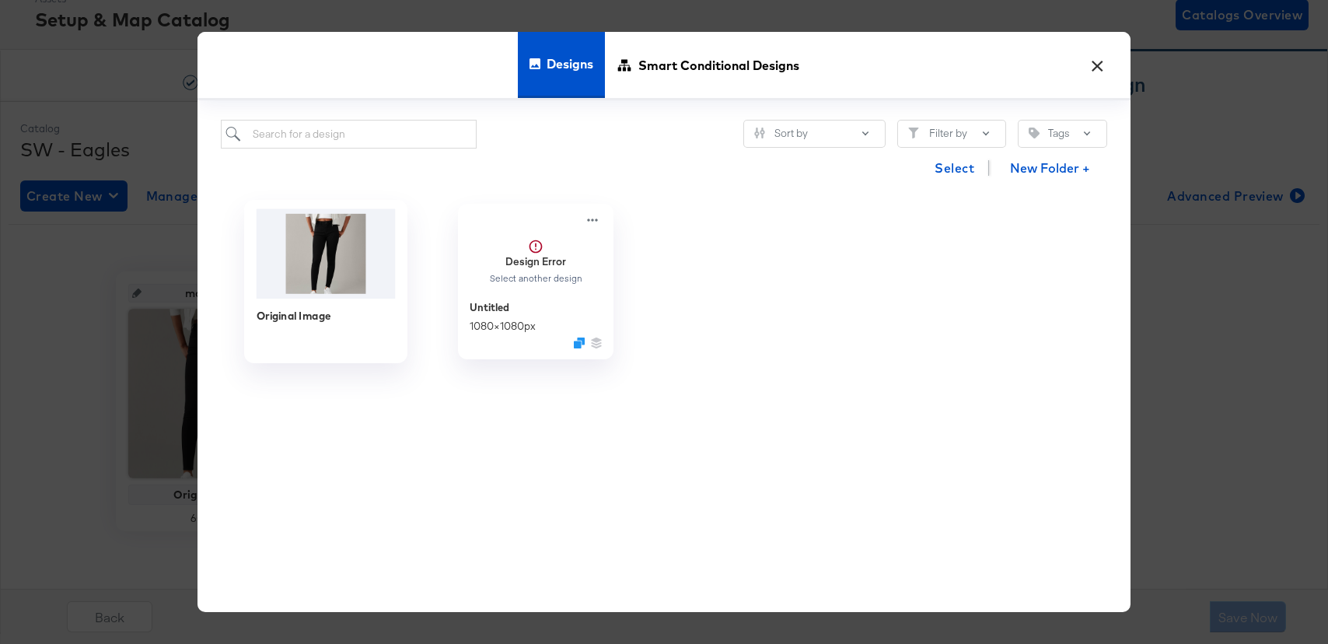
click at [369, 268] on img at bounding box center [326, 252] width 139 height 89
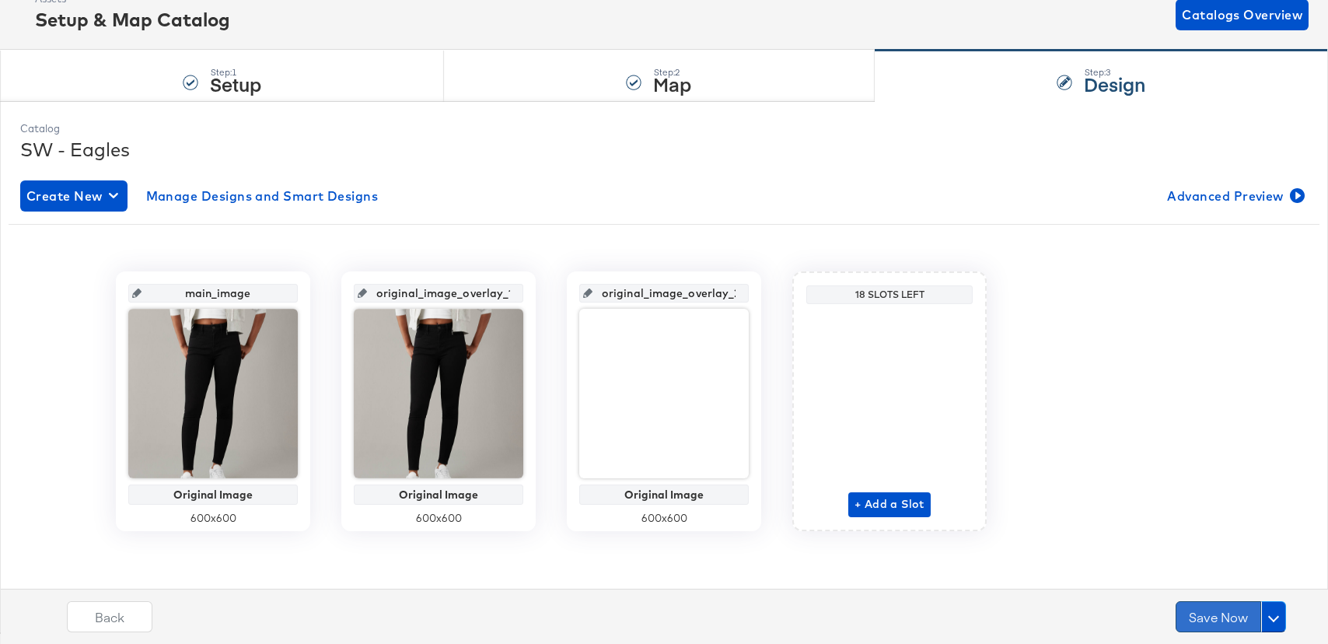
click at [1206, 614] on button "Save Now" at bounding box center [1218, 616] width 86 height 31
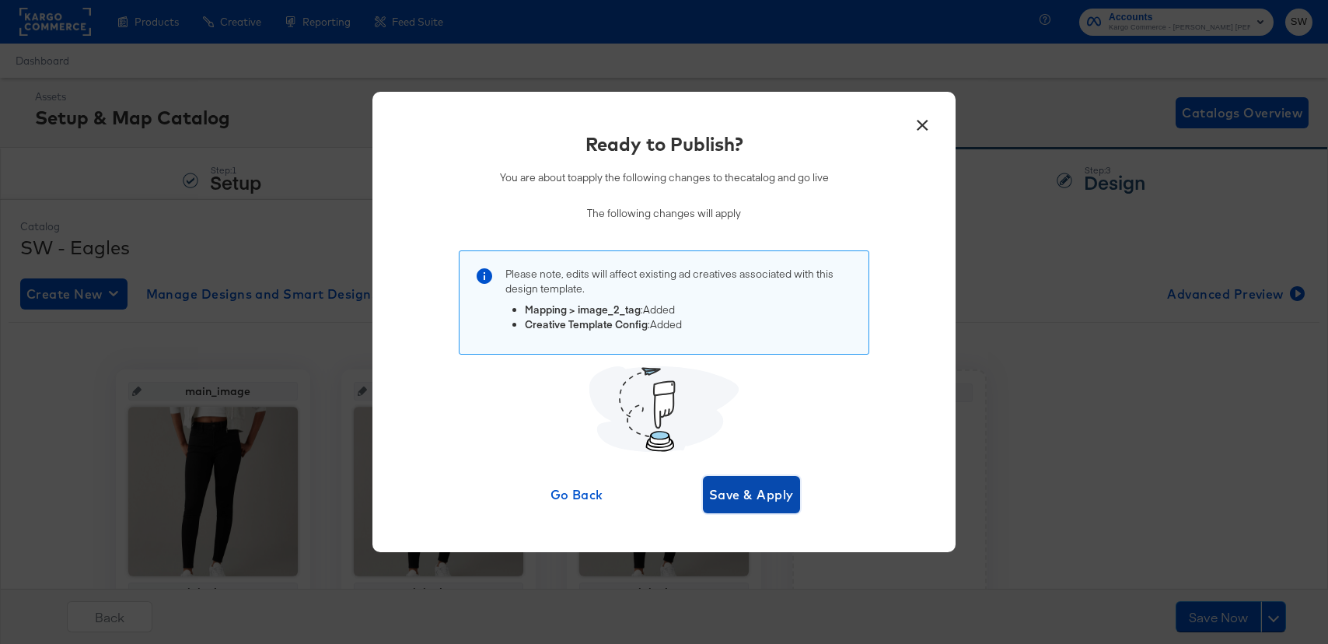
click at [757, 501] on span "Save & Apply" at bounding box center [751, 495] width 85 height 22
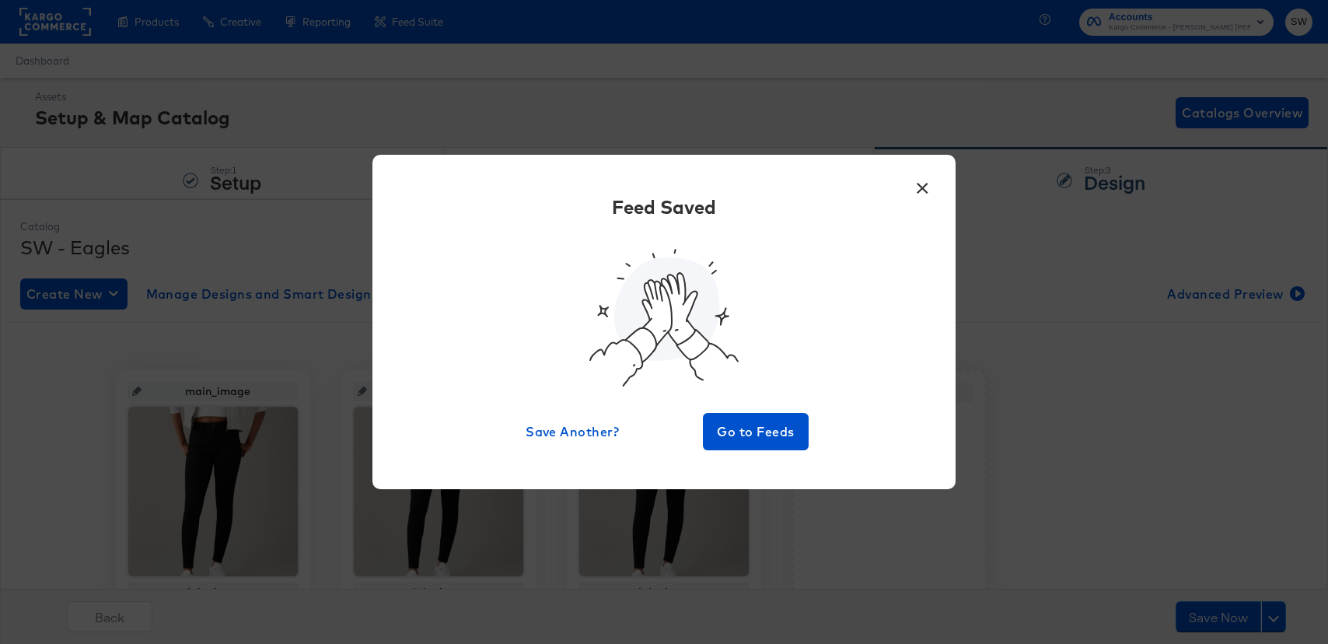
click at [745, 457] on div "× Feed Saved Save Another? Go to Feeds" at bounding box center [663, 322] width 583 height 334
click at [745, 436] on span "Go to Feeds" at bounding box center [755, 432] width 93 height 22
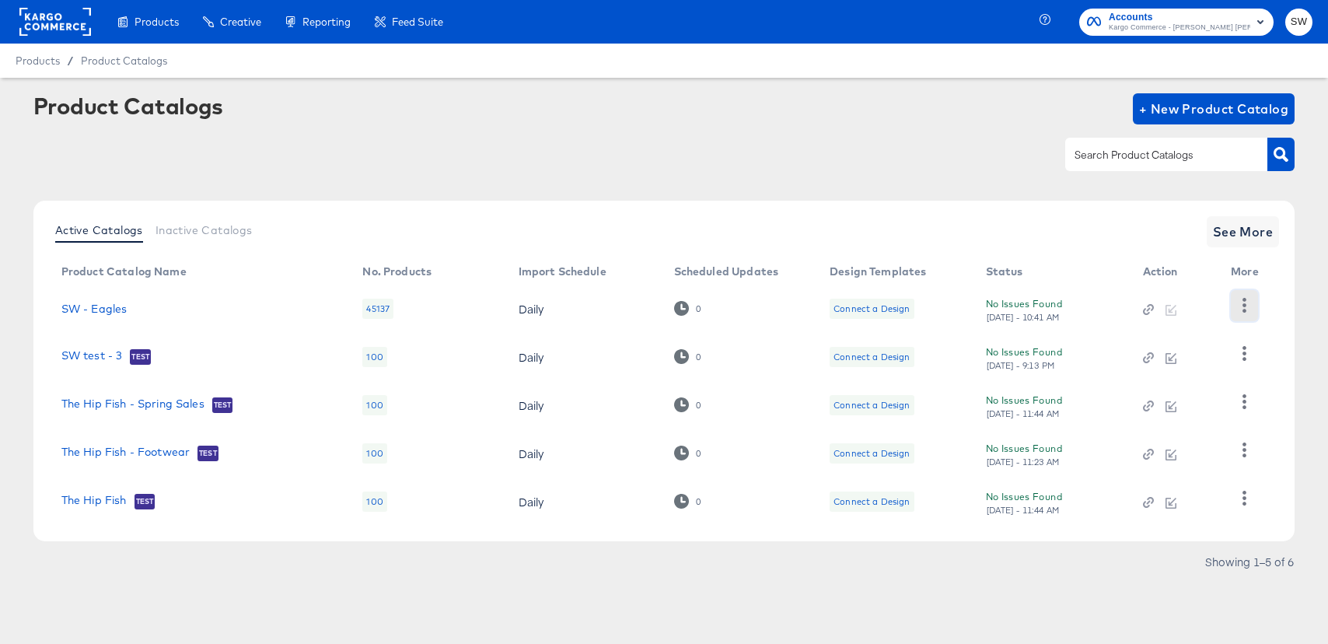
click at [1238, 302] on icon "button" at bounding box center [1244, 305] width 15 height 15
click at [1202, 365] on div "HUD Checks (Internal)" at bounding box center [1179, 362] width 155 height 25
click at [834, 189] on div "Product Catalogs + New Product Catalog Active Catalogs Inactive Catalogs See Mo…" at bounding box center [664, 337] width 1262 height 488
click at [1251, 301] on icon "button" at bounding box center [1244, 305] width 15 height 15
click at [1200, 361] on div "HUD Checks (Internal)" at bounding box center [1179, 362] width 155 height 25
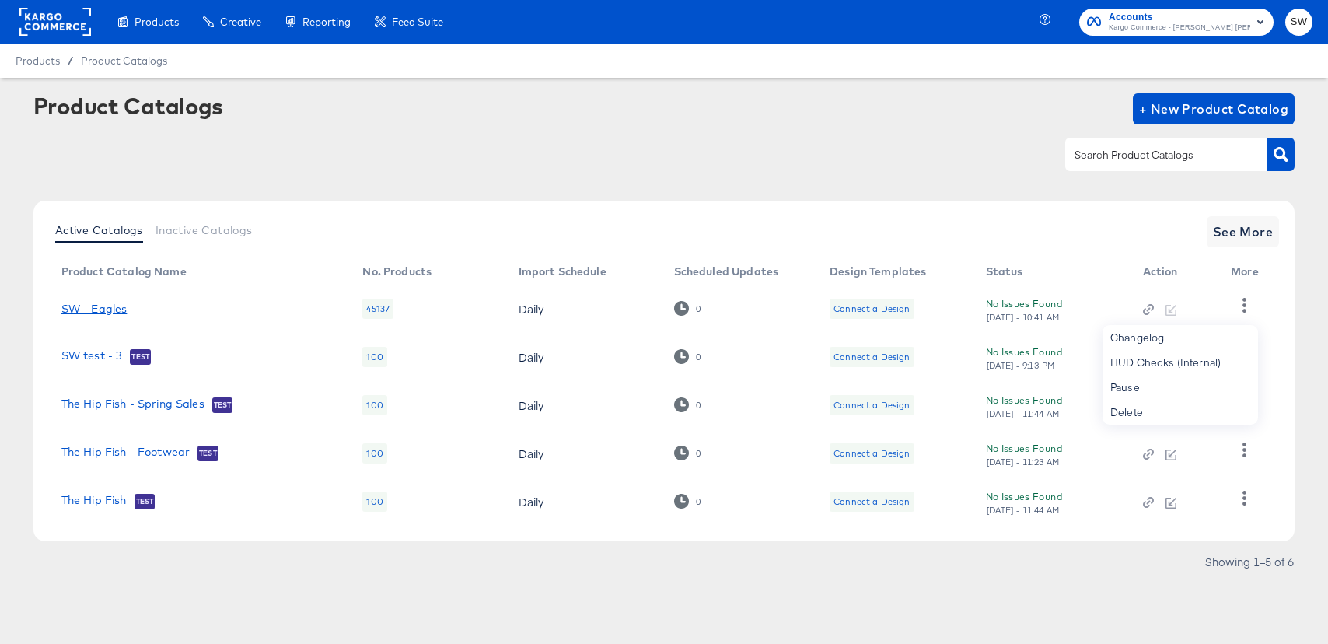
click at [86, 308] on link "SW - Eagles" at bounding box center [94, 308] width 66 height 12
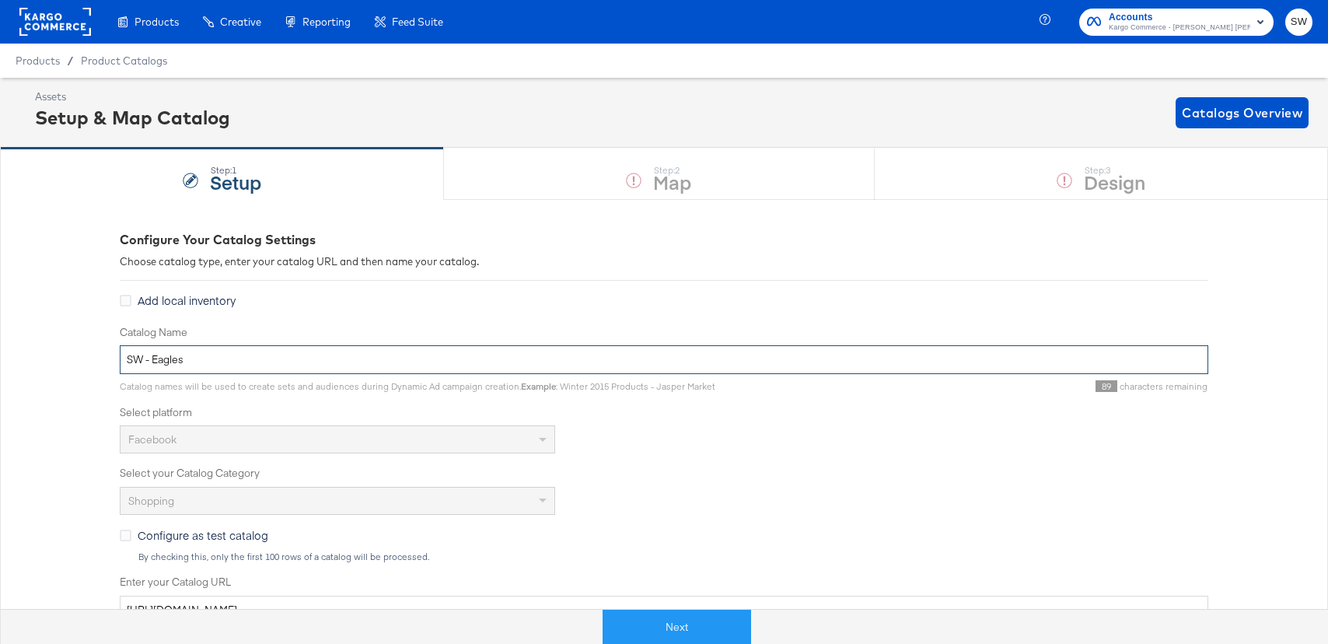
click at [393, 354] on input "SW - Eagles" at bounding box center [664, 359] width 1088 height 29
paste input "https://ace.stitcherqa.com/exports/704/universal/none/universal/export.tsv.gz"
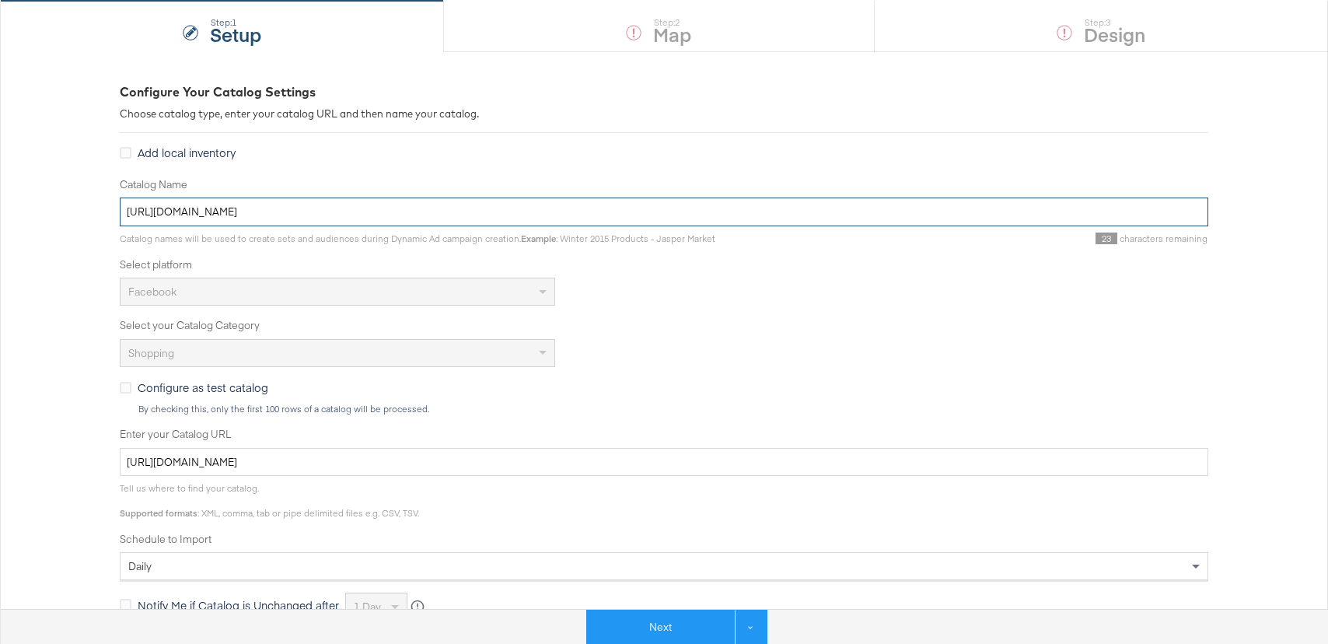
scroll to position [184, 0]
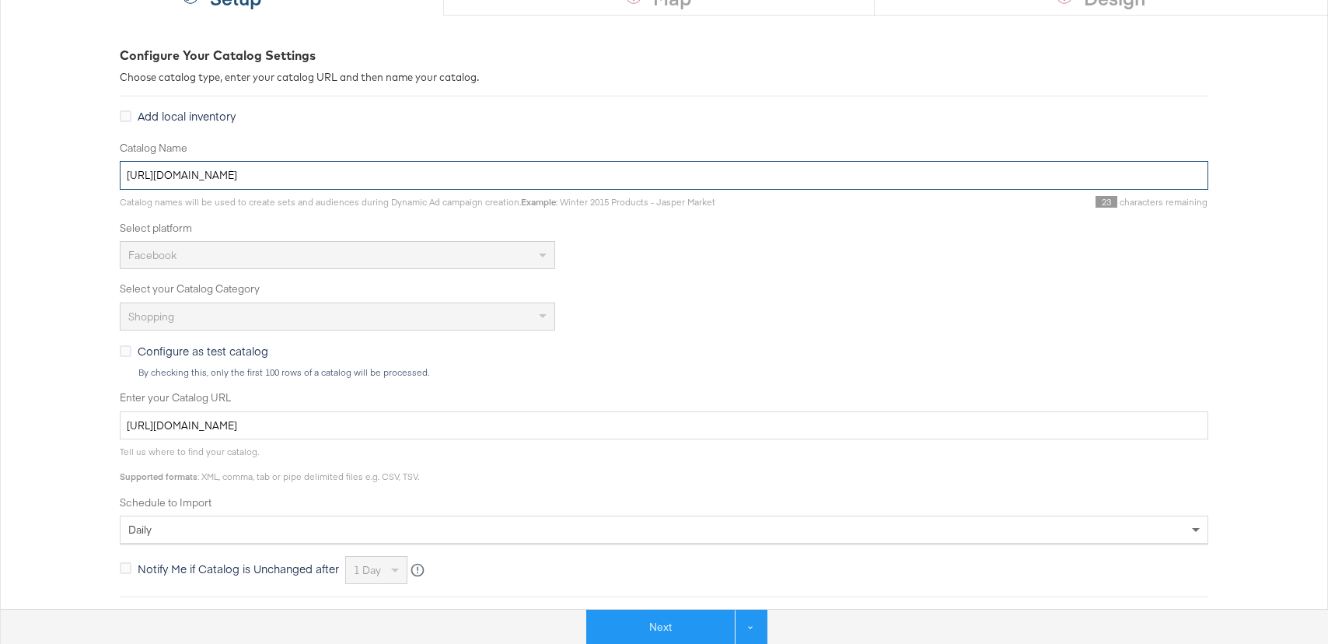
type input "https://ace.stitcherqa.com/exports/704/universal/none/universal/export.tsv.gz"
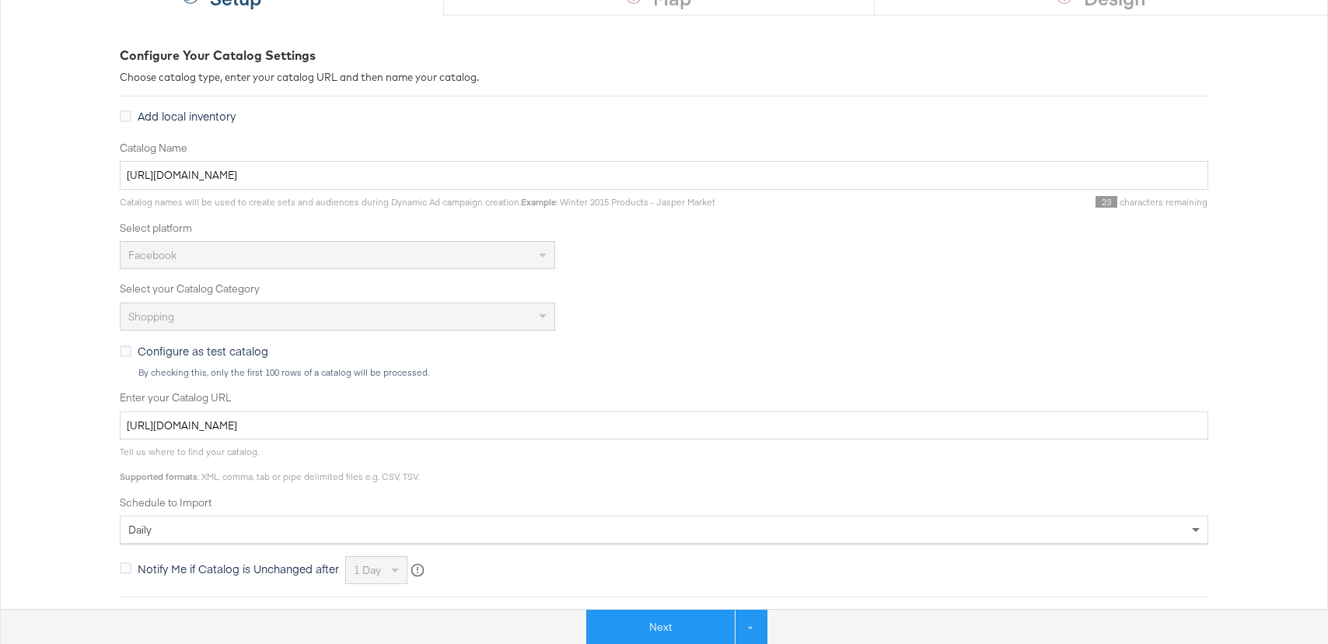
click at [391, 440] on div "Tell us where to find your catalog. Supported formats : XML, comma, tab or pipe…" at bounding box center [664, 460] width 1088 height 43
click at [391, 427] on input "https://ace.stitcherads.com/exports/1490/universal/none/universal/export.tsv.gz" at bounding box center [664, 425] width 1088 height 29
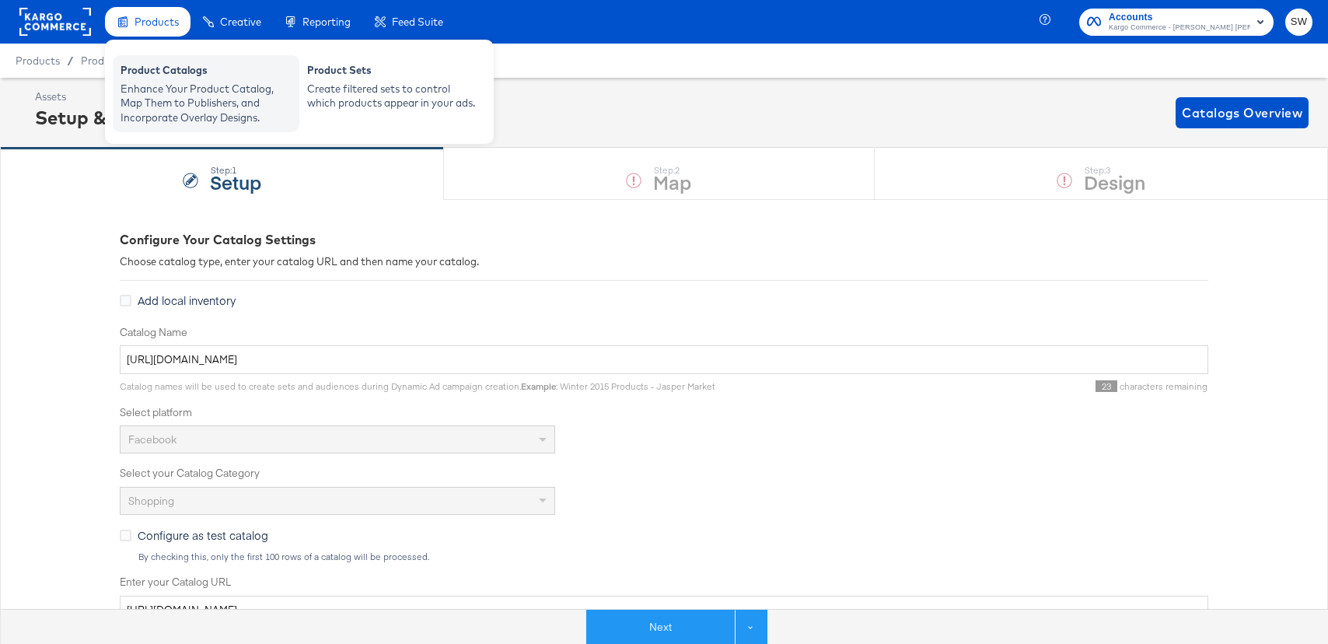
click at [170, 61] on div "Product Catalogs Enhance Your Product Catalog, Map Them to Publishers, and Inco…" at bounding box center [206, 93] width 187 height 77
click at [173, 93] on div "Enhance Your Product Catalog, Map Them to Publishers, and Incorporate Overlay D…" at bounding box center [205, 104] width 171 height 44
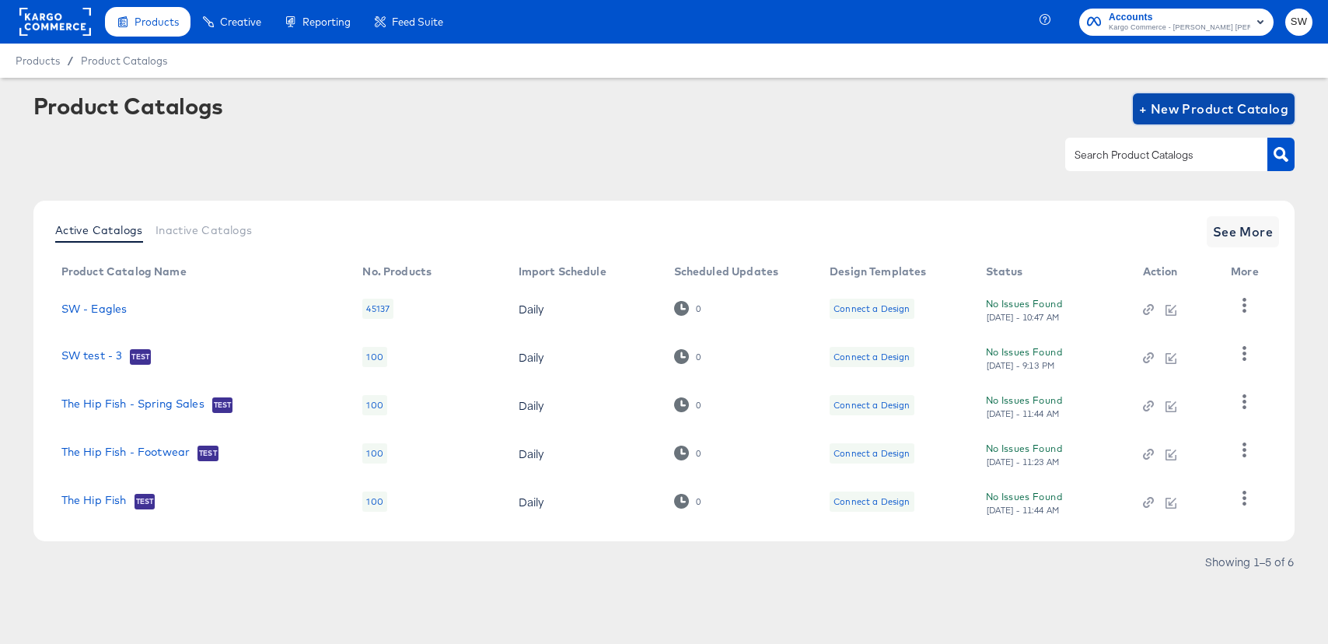
click at [1161, 116] on span "+ New Product Catalog" at bounding box center [1214, 109] width 150 height 22
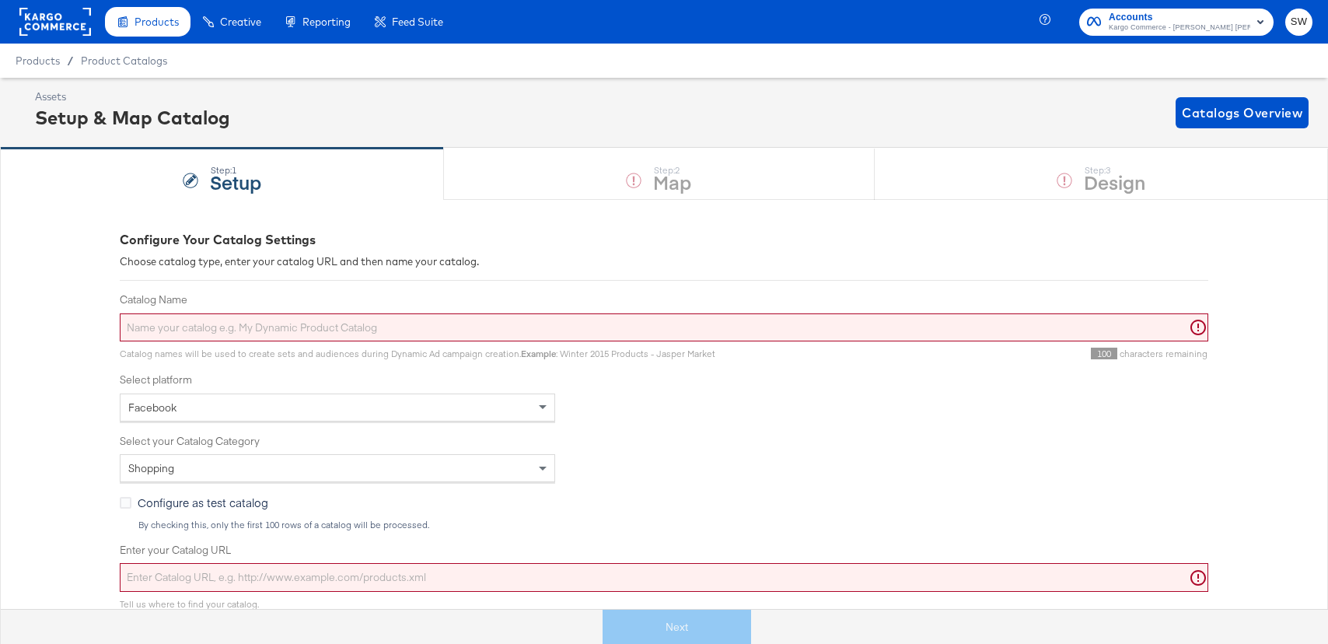
click at [532, 341] on div "Catalog names will be used to create sets and audiences during Dynamic Ad campa…" at bounding box center [664, 350] width 1088 height 19
click at [528, 327] on input "Catalog Name" at bounding box center [664, 327] width 1088 height 29
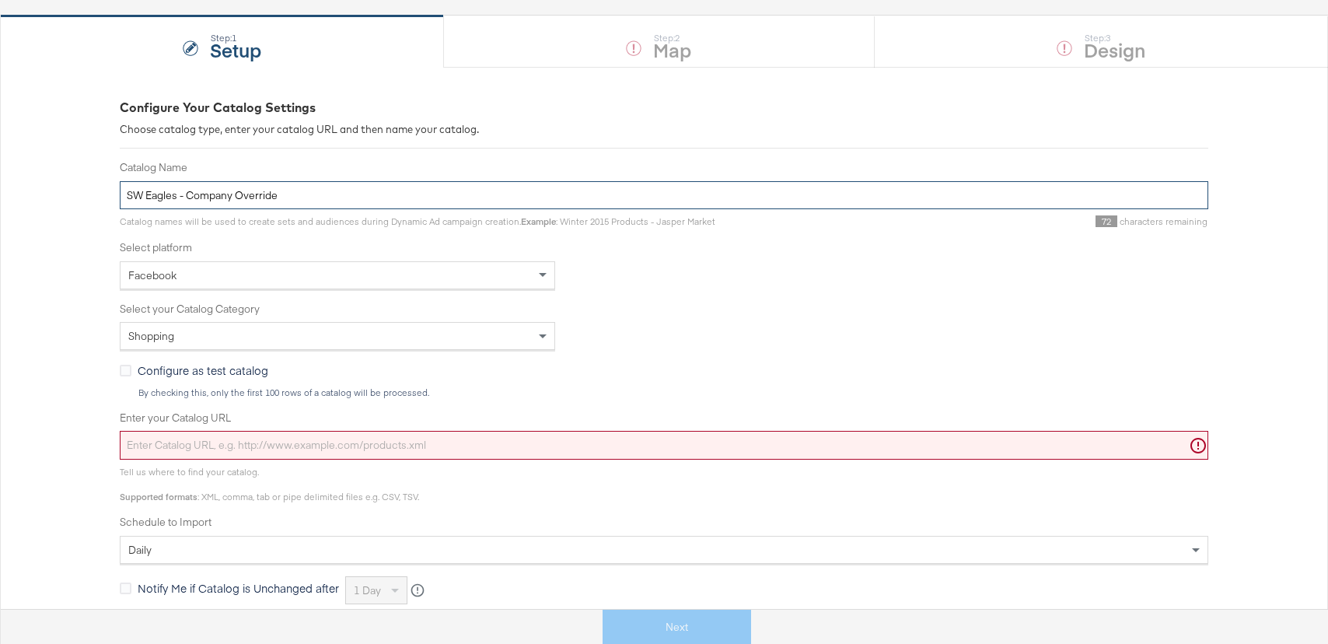
scroll to position [131, 0]
type input "SW Eagles - Company Override"
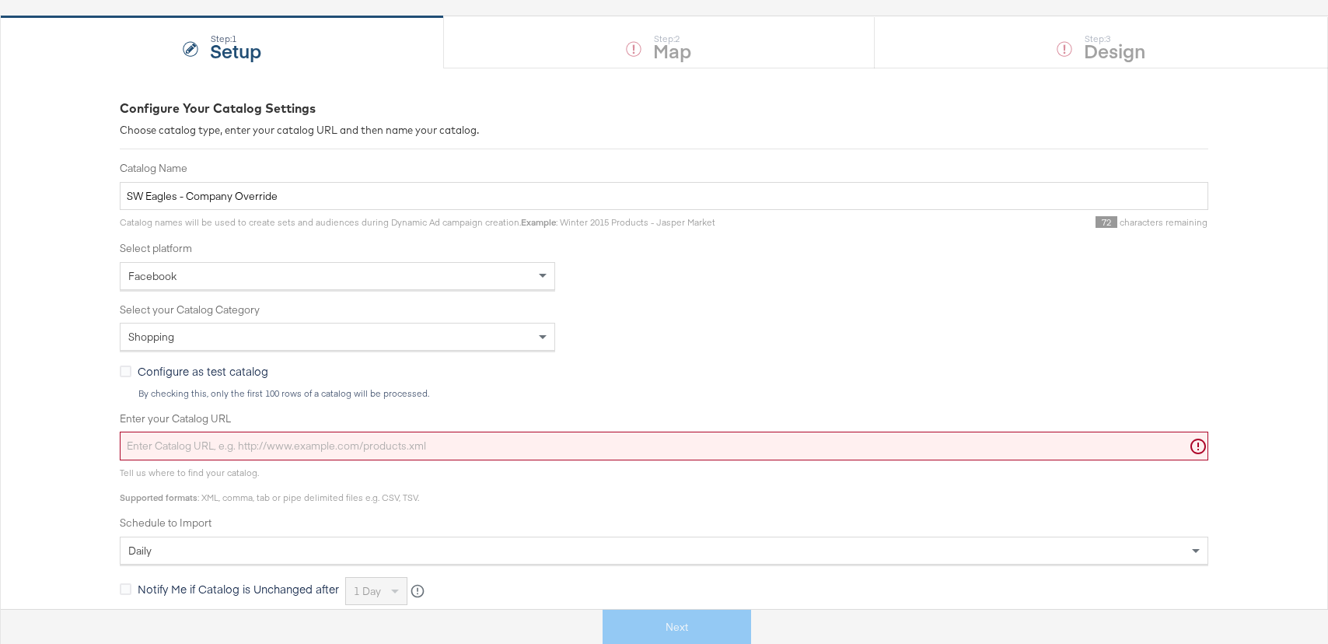
click at [512, 431] on div "Enter your Catalog URL" at bounding box center [664, 435] width 1088 height 49
click at [510, 442] on input "Enter your Catalog URL" at bounding box center [664, 445] width 1088 height 29
paste input "https://ace.stitcherads.com/exports/1490/universal/none/universal/export.tsv.gz"
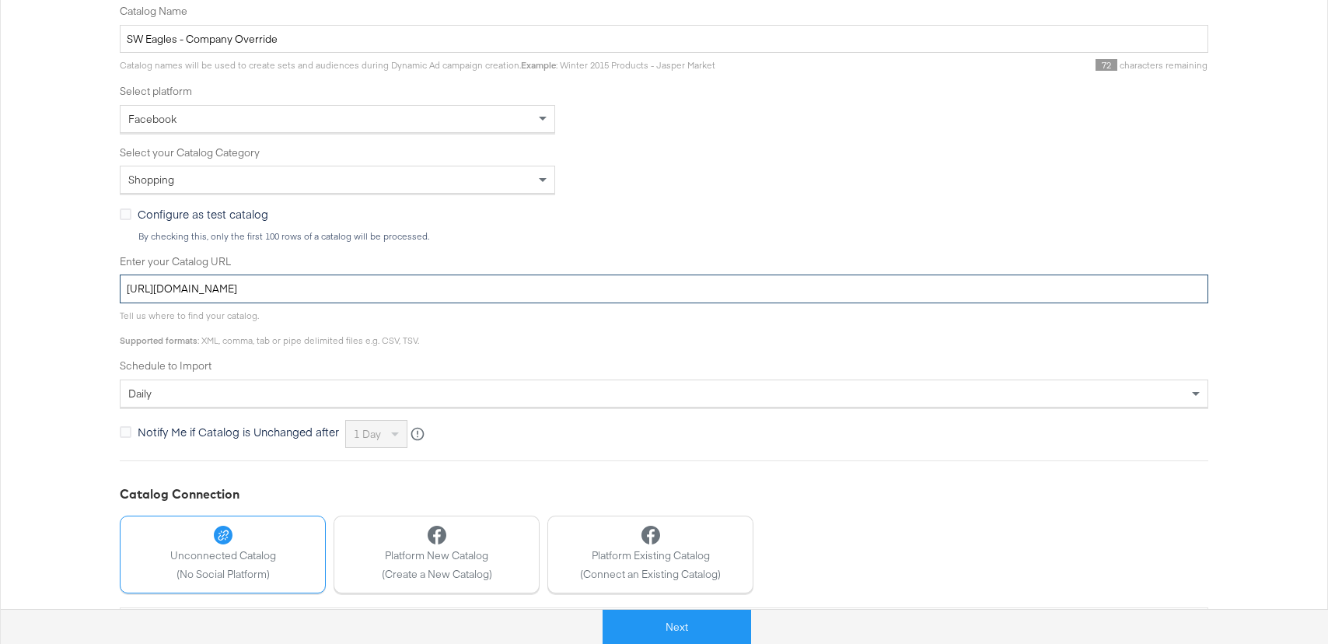
scroll to position [338, 0]
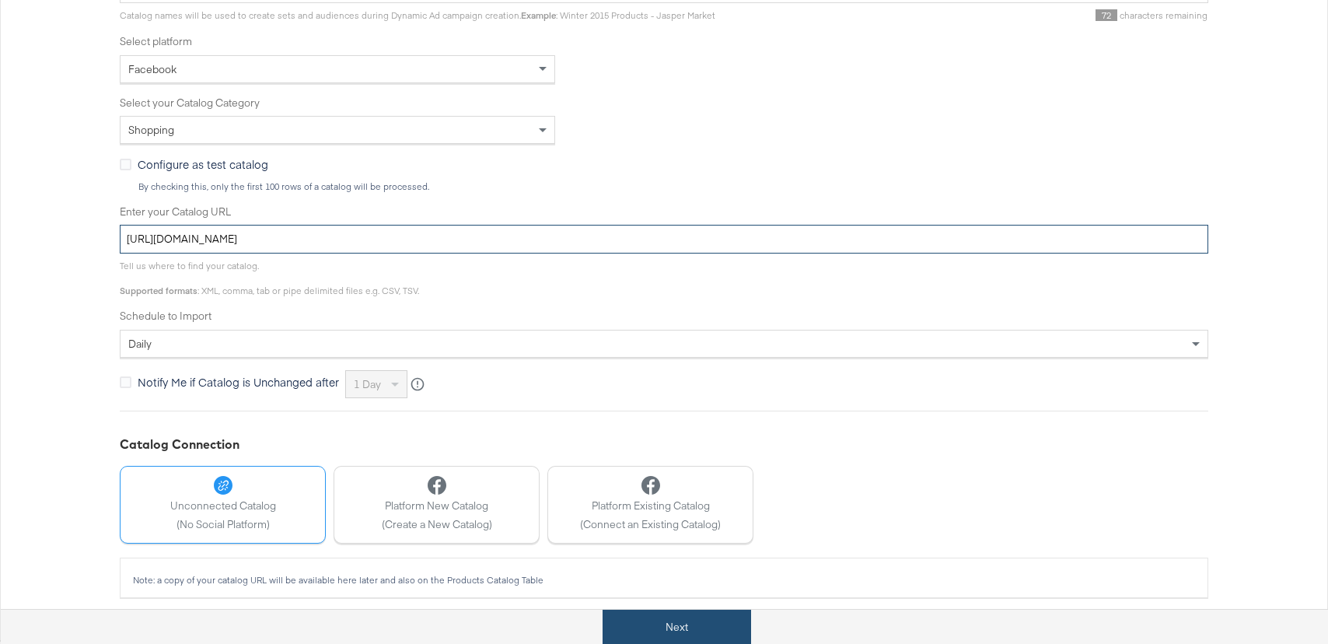
type input "https://ace.stitcherads.com/exports/1490/universal/none/universal/export.tsv.gz"
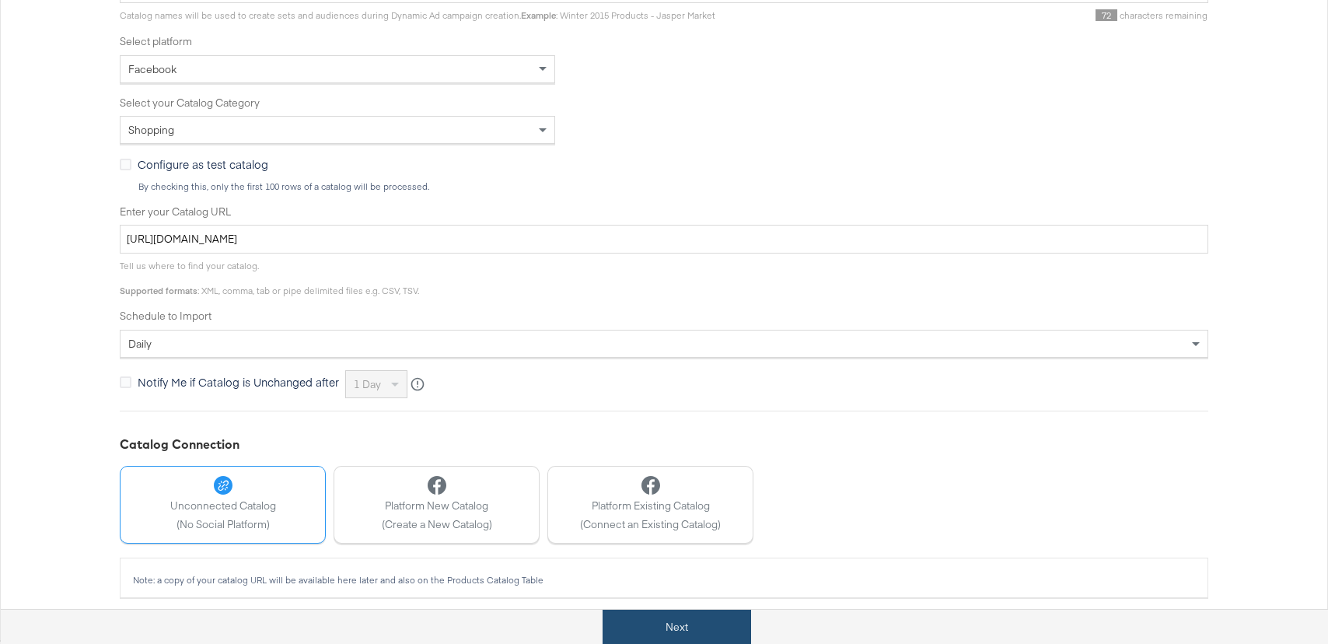
click at [651, 633] on button "Next" at bounding box center [676, 626] width 148 height 35
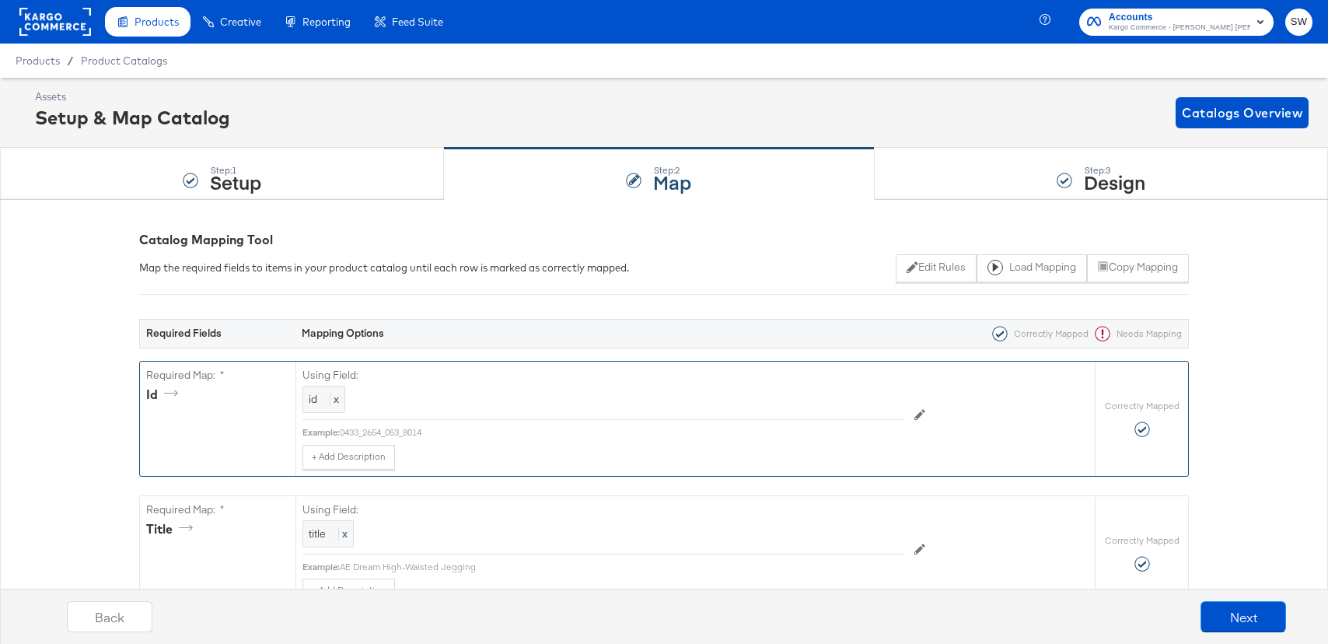
scroll to position [147, 0]
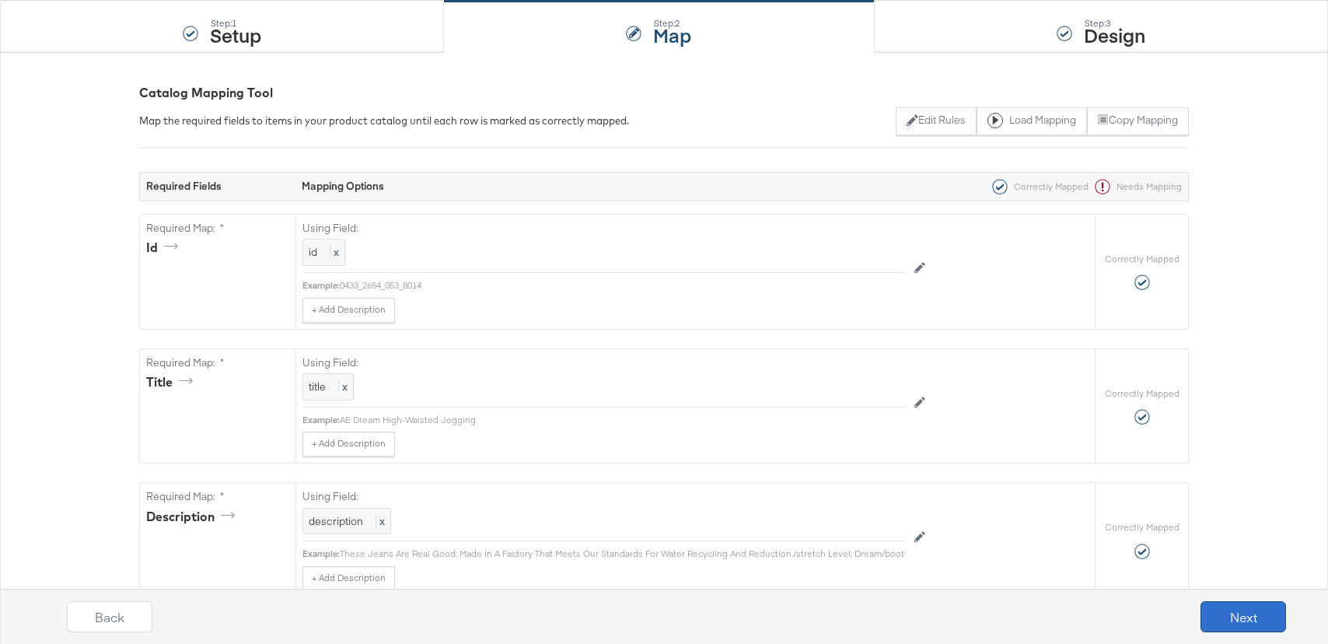
click at [1205, 602] on button "Next" at bounding box center [1243, 616] width 86 height 31
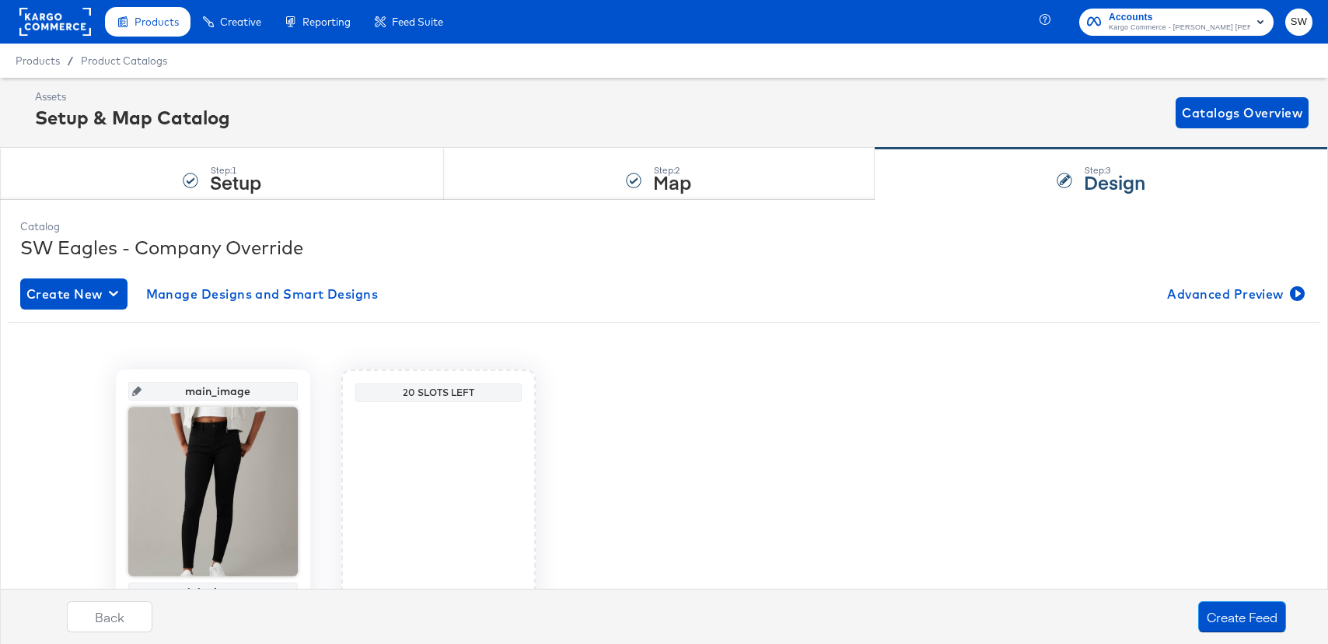
scroll to position [98, 0]
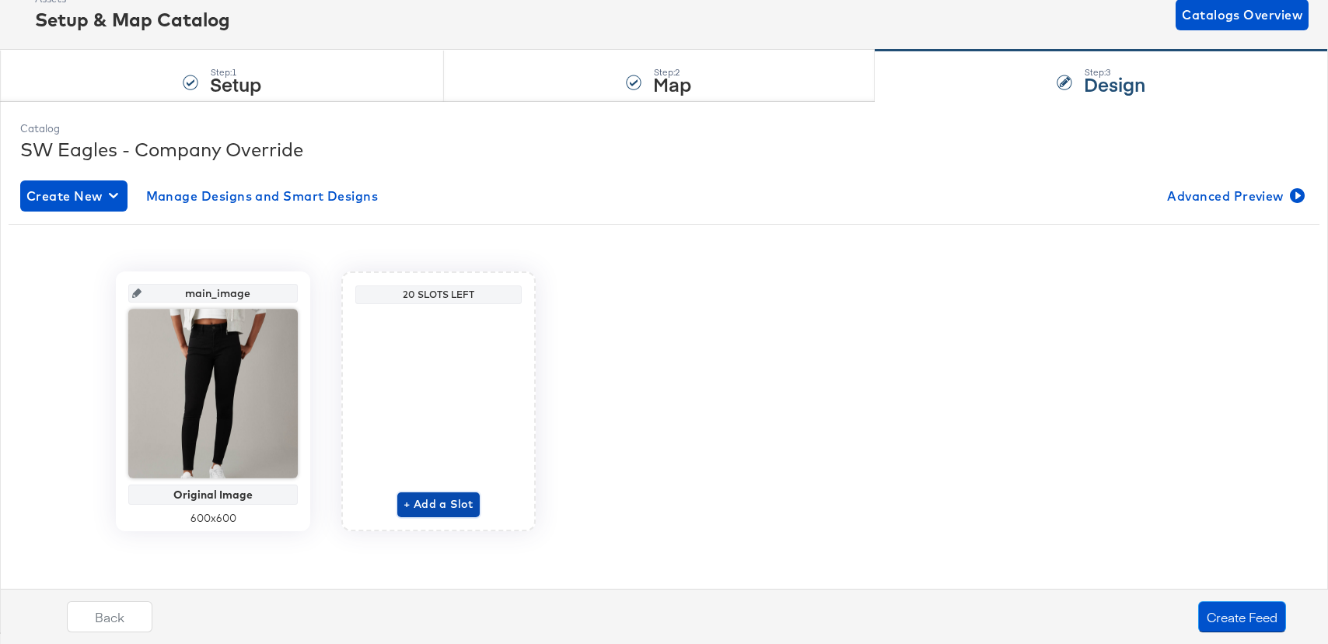
click at [430, 496] on span "+ Add a Slot" at bounding box center [438, 503] width 70 height 19
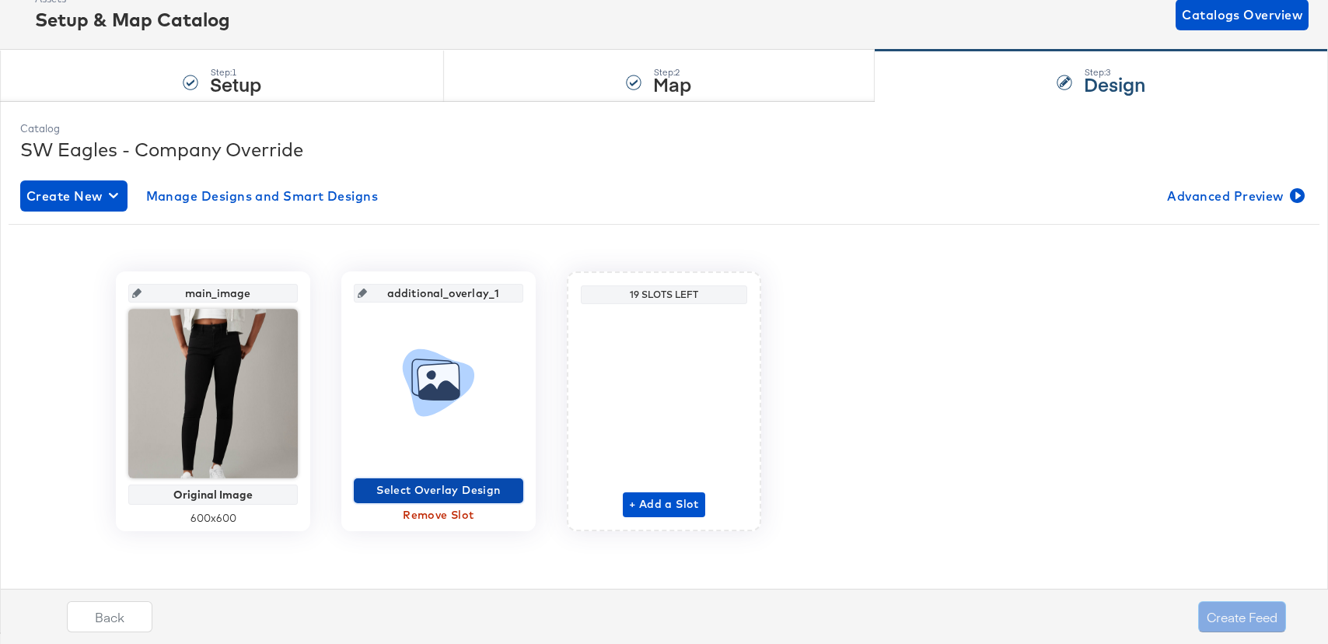
click at [428, 491] on span "Select Overlay Design" at bounding box center [438, 489] width 157 height 19
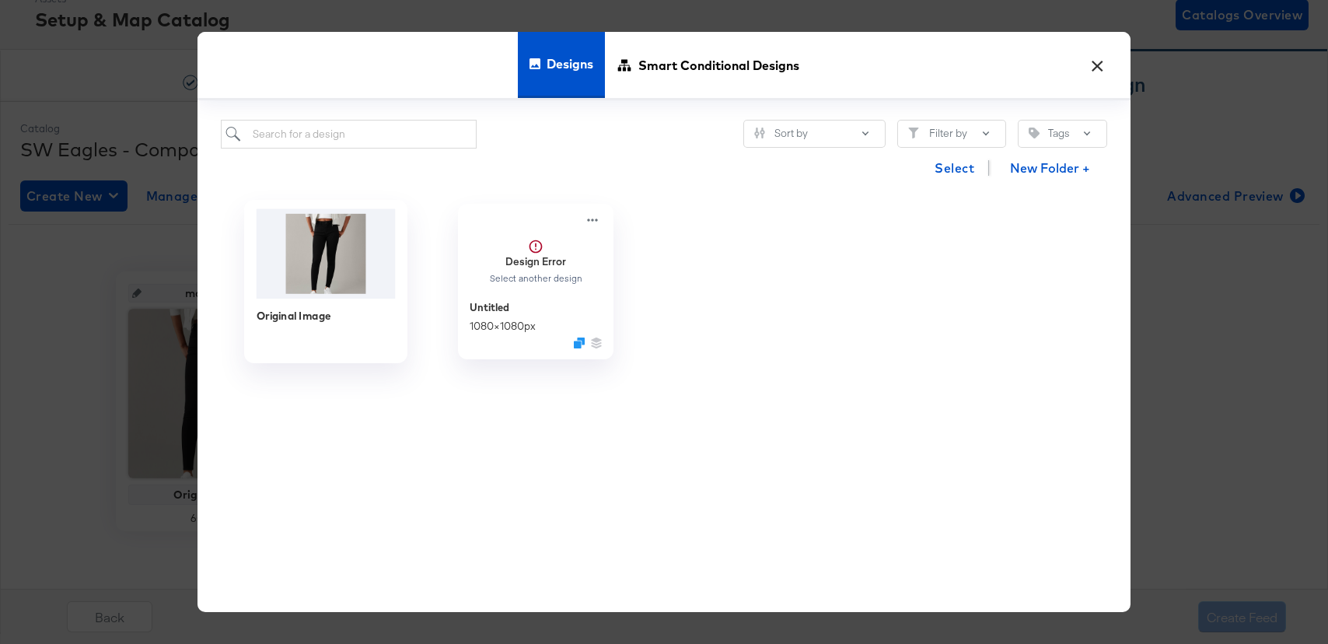
click at [326, 236] on img at bounding box center [326, 252] width 139 height 89
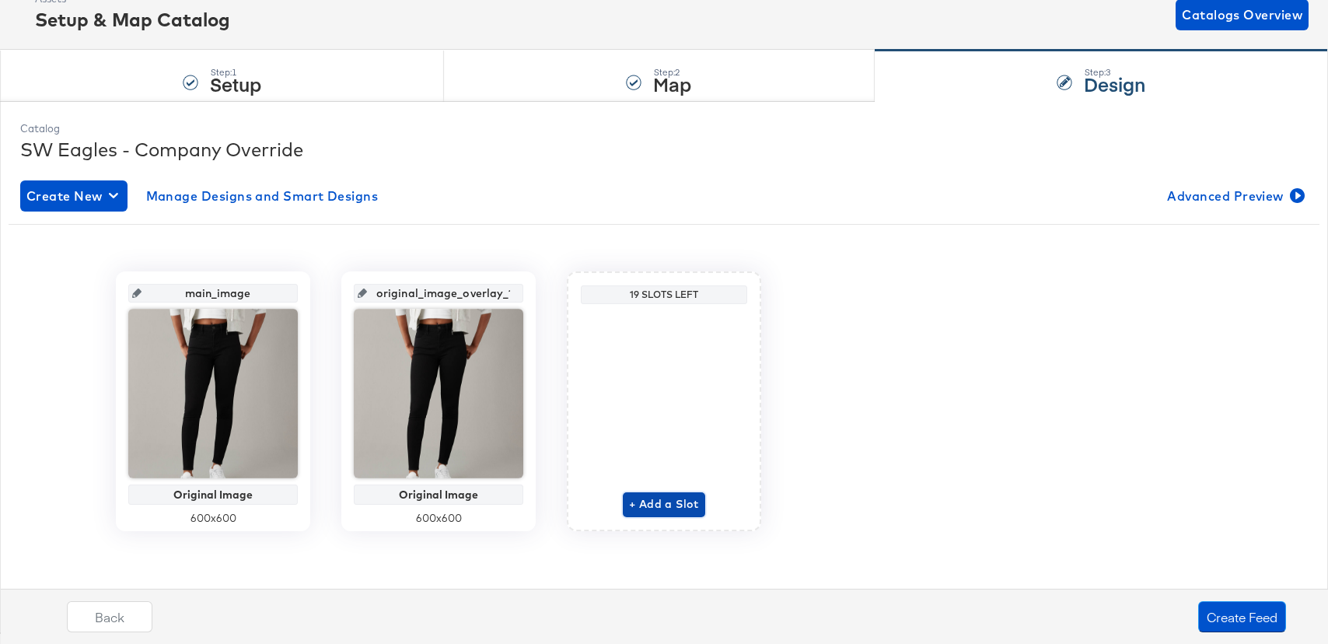
click at [666, 508] on span "+ Add a Slot" at bounding box center [664, 503] width 70 height 19
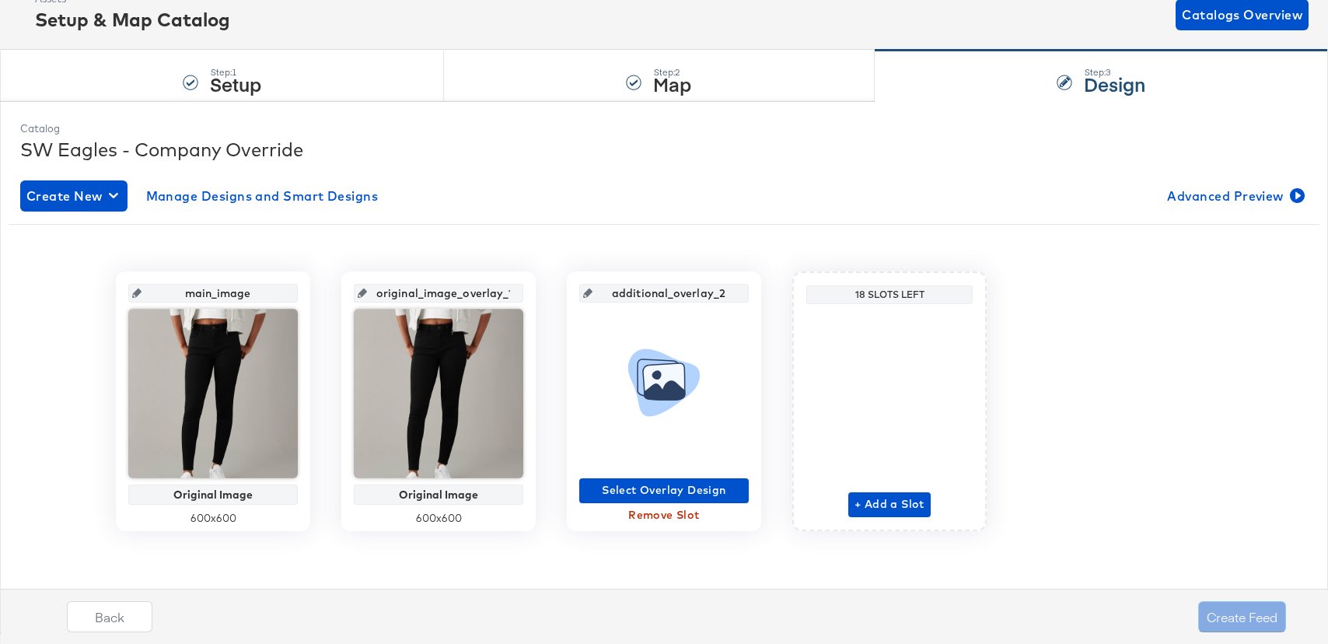
click at [601, 474] on div "Select Overlay Design Remove Slot" at bounding box center [663, 414] width 169 height 225
click at [602, 483] on span "Select Overlay Design" at bounding box center [663, 489] width 157 height 19
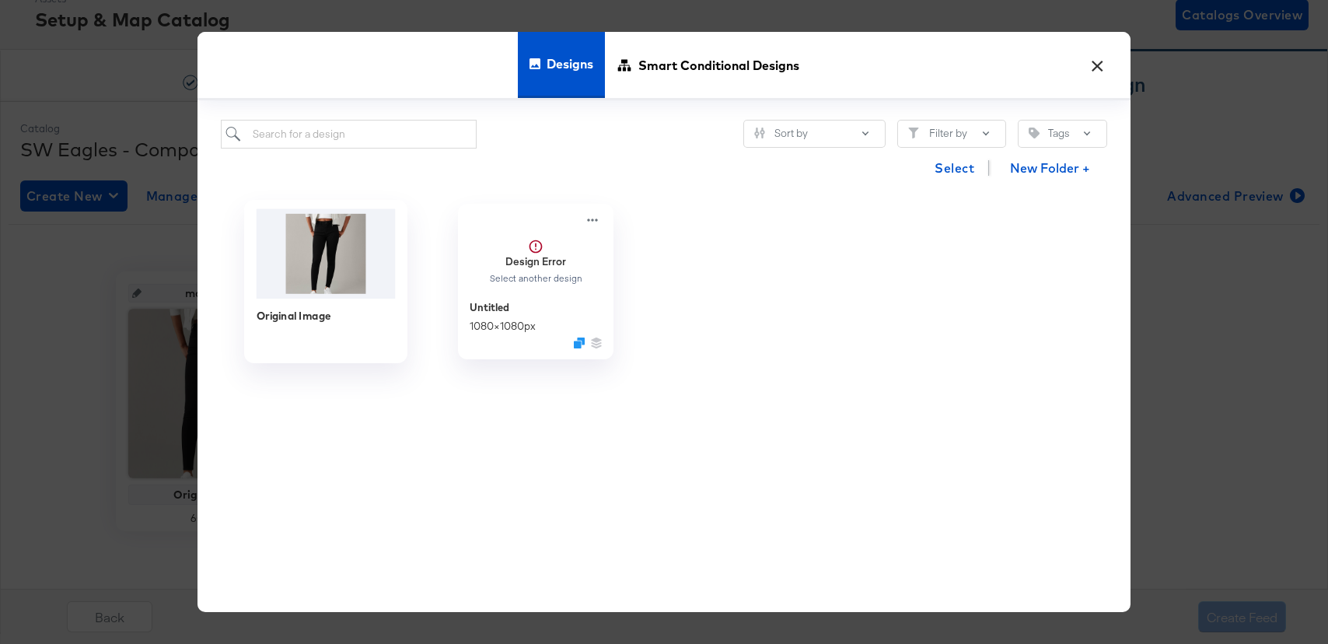
click at [313, 224] on img at bounding box center [326, 252] width 139 height 89
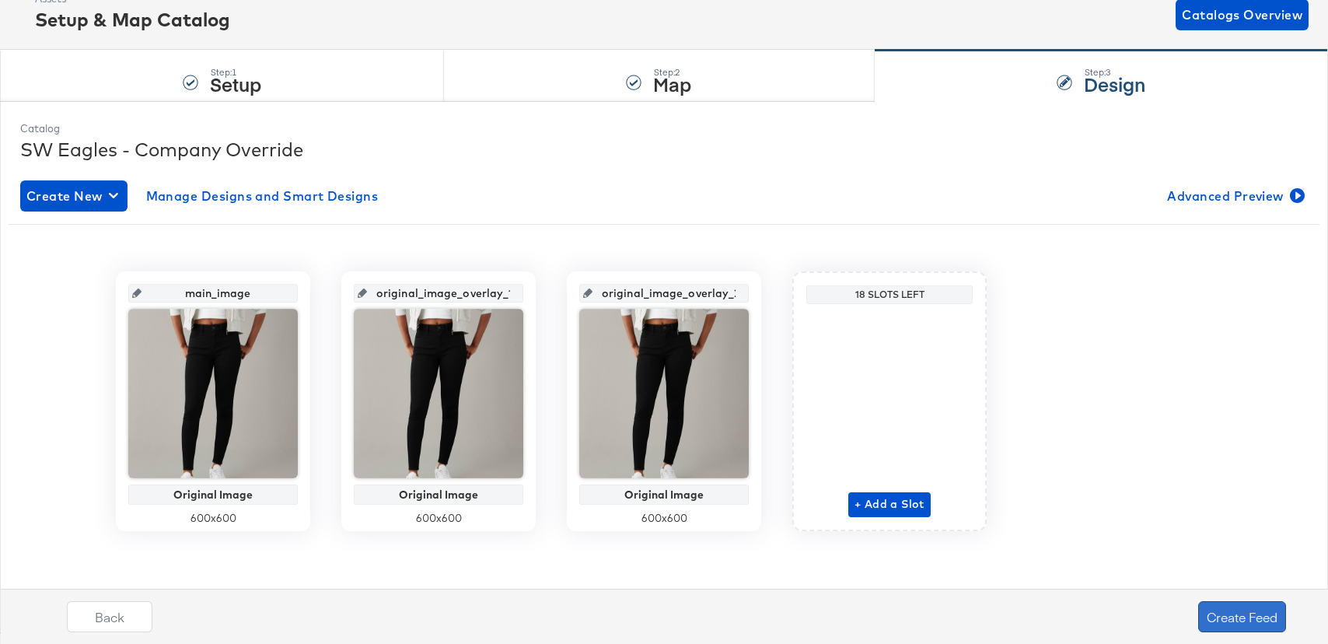
click at [1234, 610] on button "Create Feed" at bounding box center [1242, 616] width 88 height 31
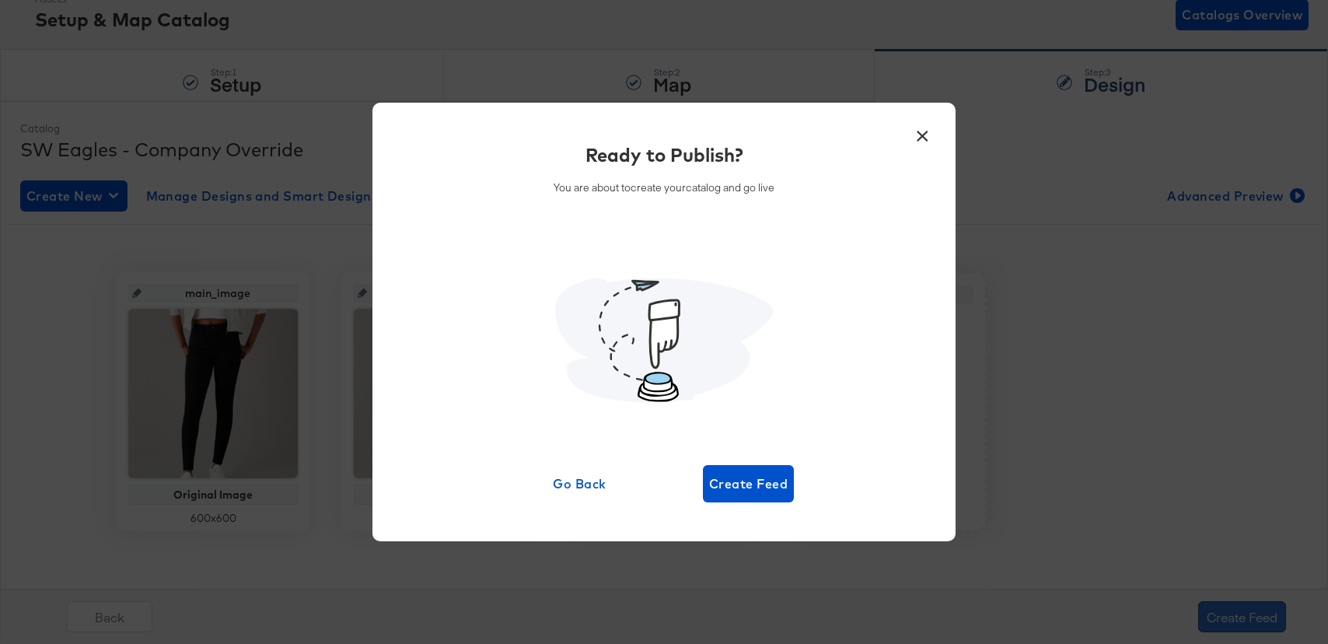
scroll to position [0, 0]
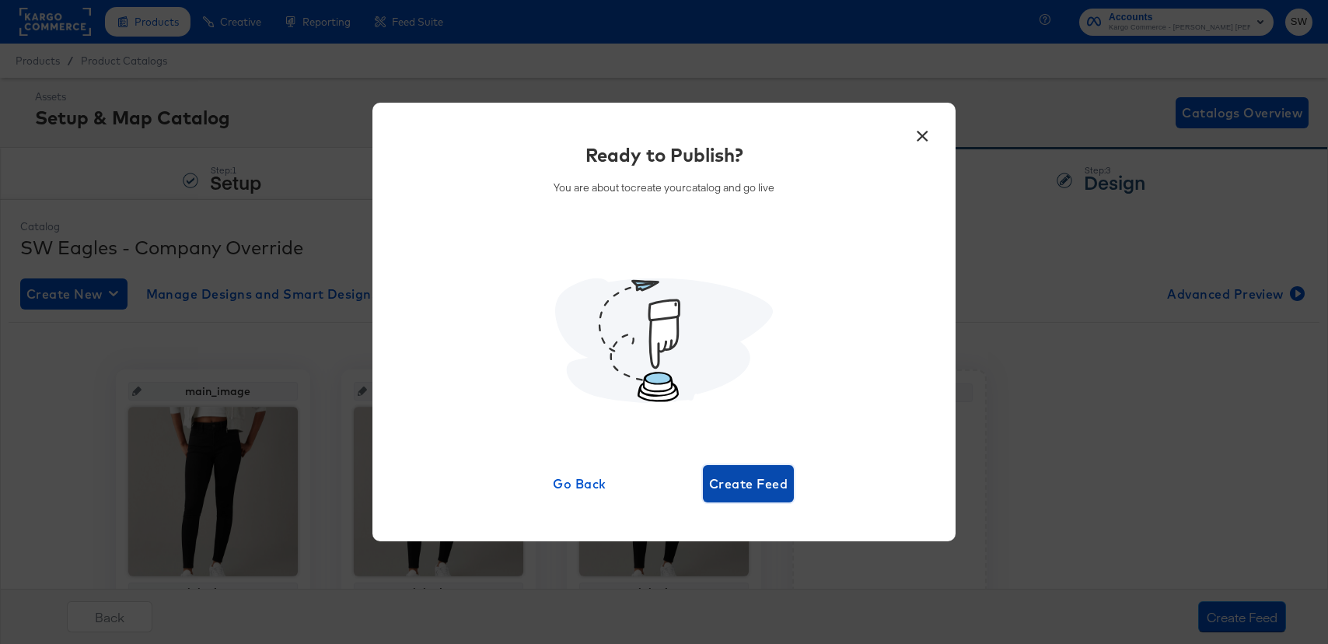
click at [744, 493] on span "Create Feed" at bounding box center [748, 484] width 79 height 22
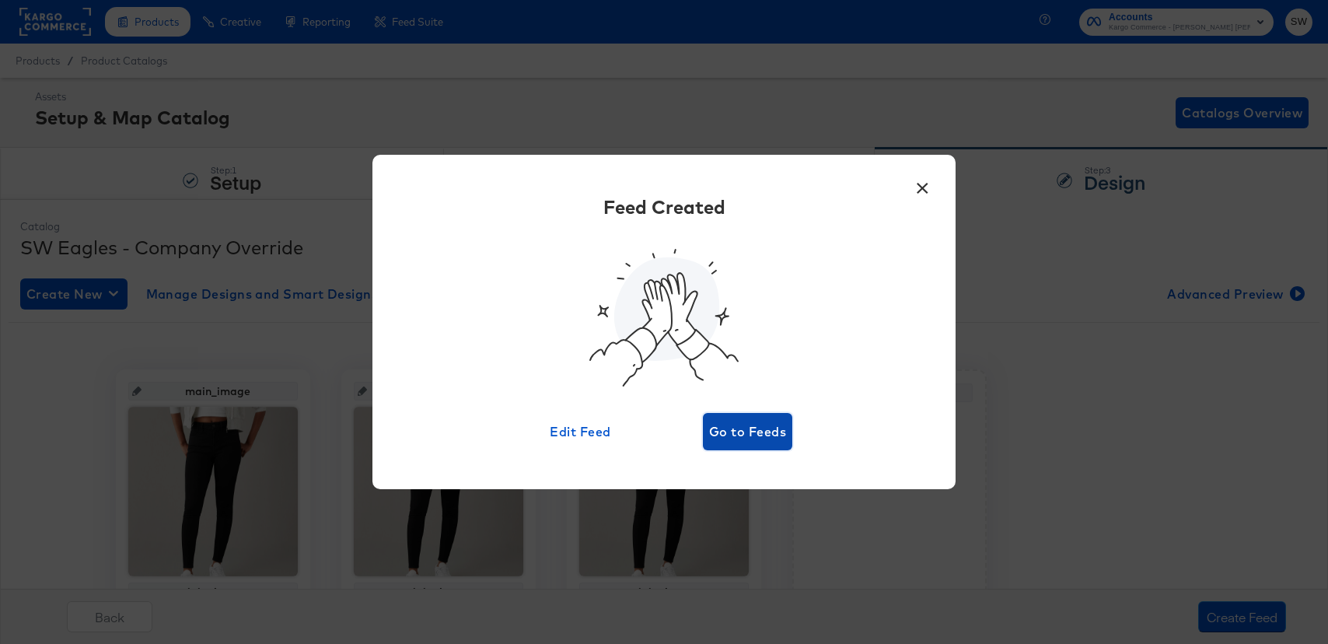
click at [761, 434] on span "Go to Feeds" at bounding box center [747, 432] width 77 height 22
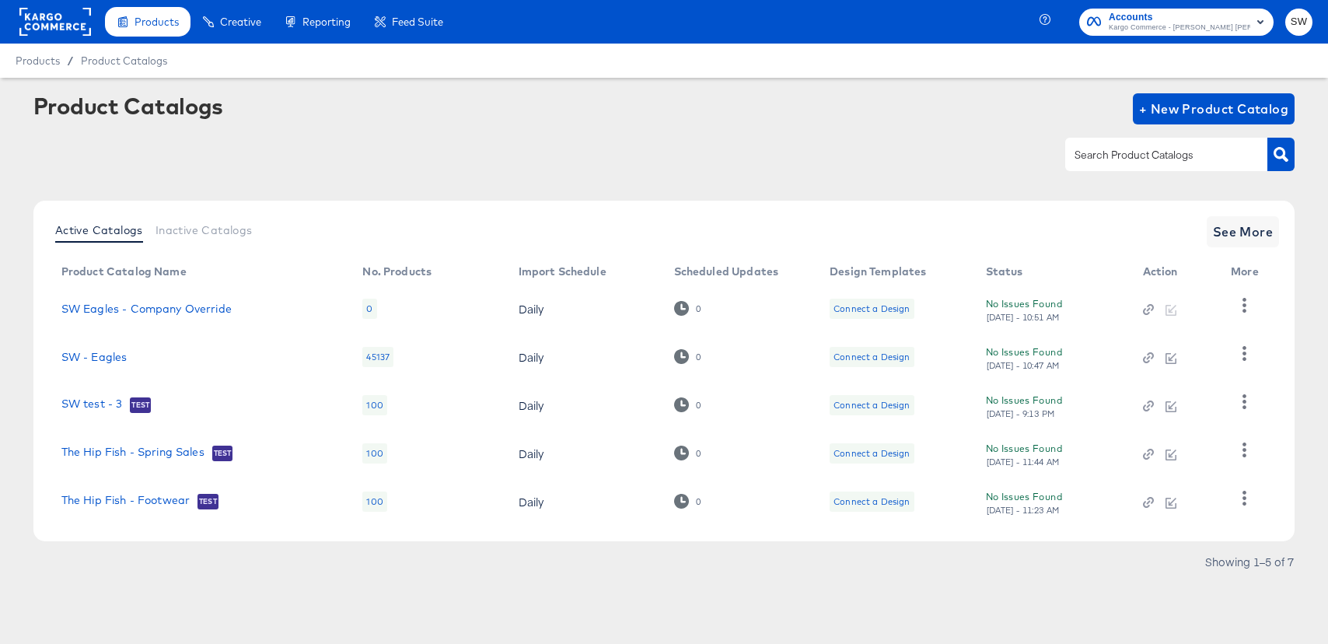
click at [266, 135] on div "Product Catalogs + New Product Catalog" at bounding box center [664, 140] width 1262 height 95
click at [1241, 308] on icon "button" at bounding box center [1244, 305] width 15 height 15
click at [1232, 355] on div "HUD Checks (Internal)" at bounding box center [1179, 362] width 155 height 25
